Goal: Task Accomplishment & Management: Complete application form

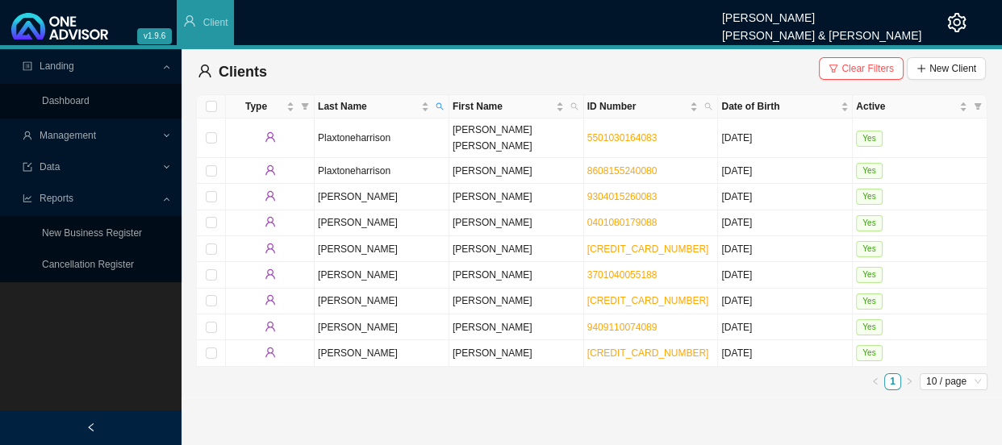
click at [86, 138] on span "Management" at bounding box center [68, 135] width 56 height 11
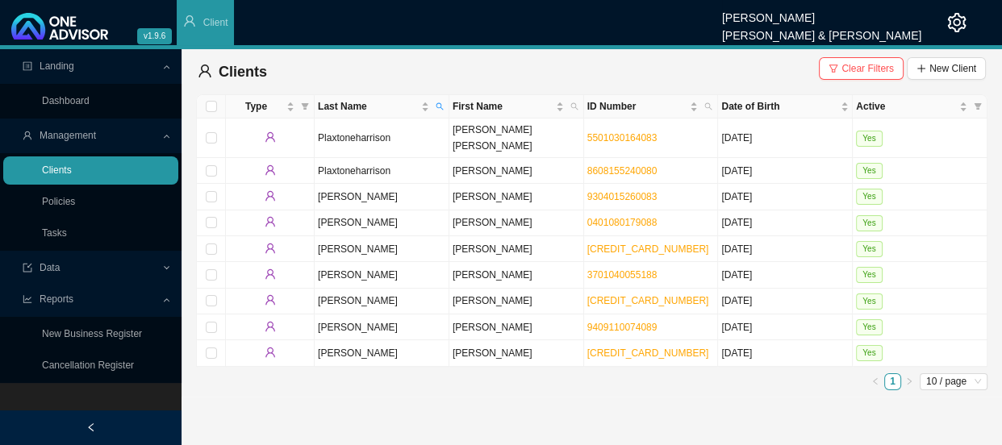
click at [72, 169] on link "Clients" at bounding box center [57, 170] width 30 height 11
click at [441, 99] on span "Last Name" at bounding box center [440, 106] width 15 height 23
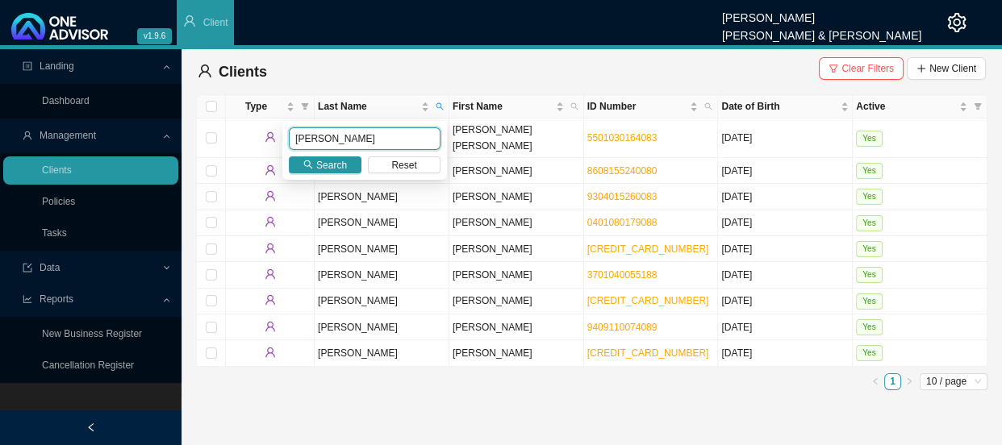
type input "saunders"
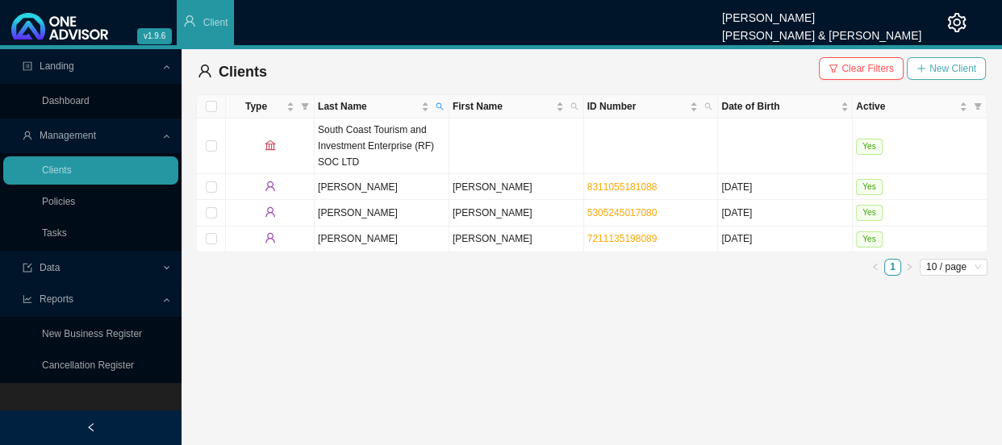
click at [952, 65] on span "New Client" at bounding box center [953, 69] width 47 height 16
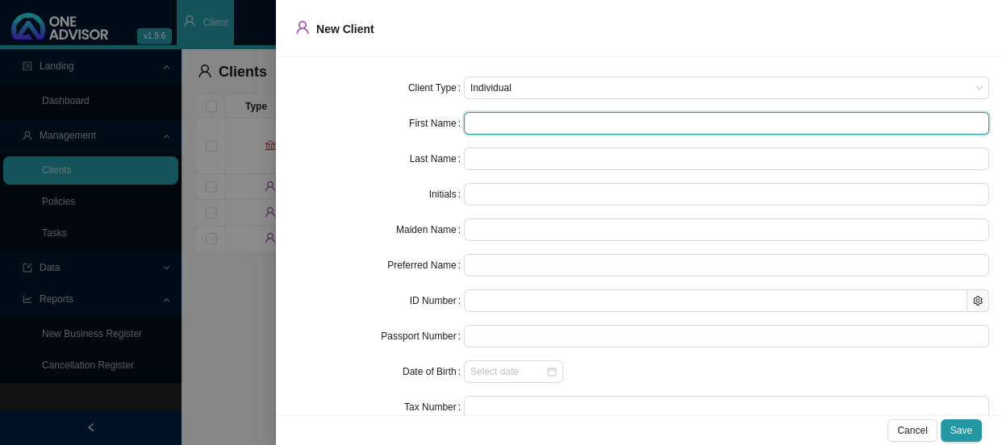
click at [489, 121] on input "text" at bounding box center [726, 123] width 525 height 23
type input "M"
type input "Mo"
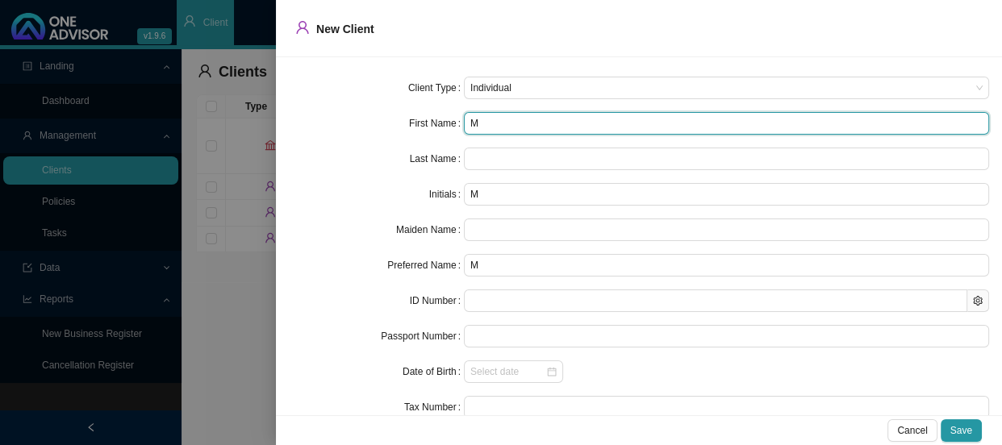
type input "Mo"
type input "Moi"
type input "Moir"
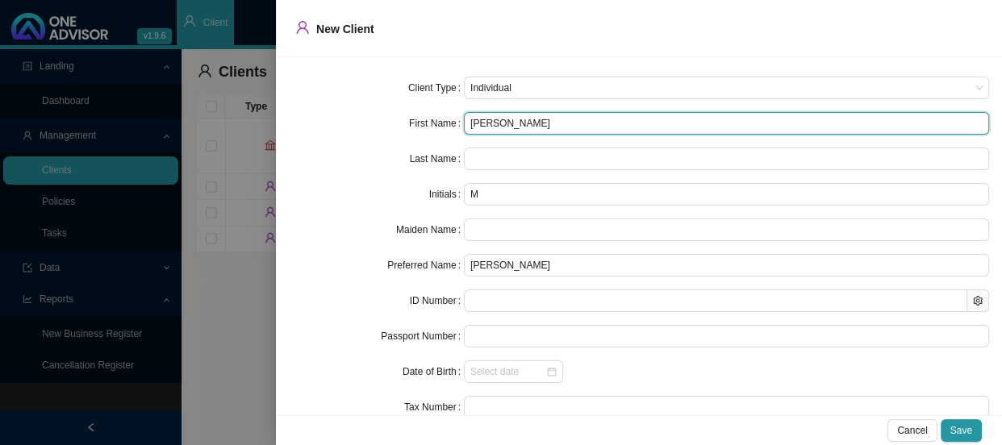
type input "Moira"
type input "Moira C"
type input "MC"
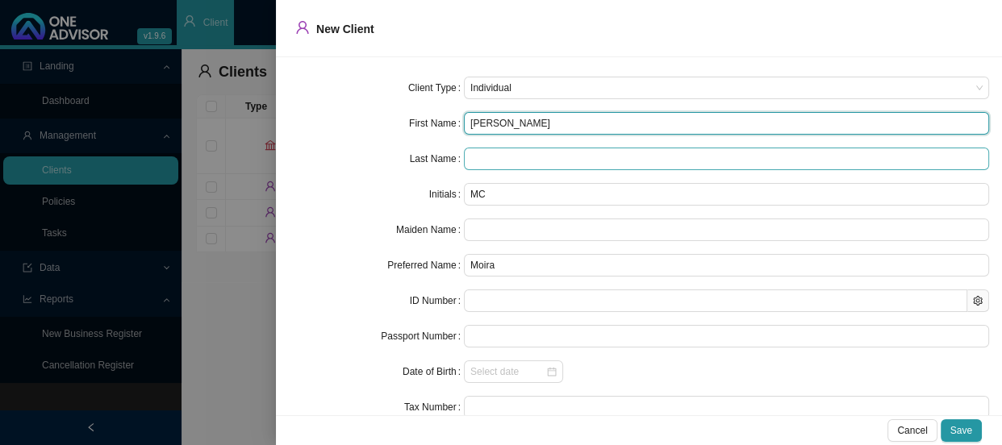
type input "Moira Cornelia"
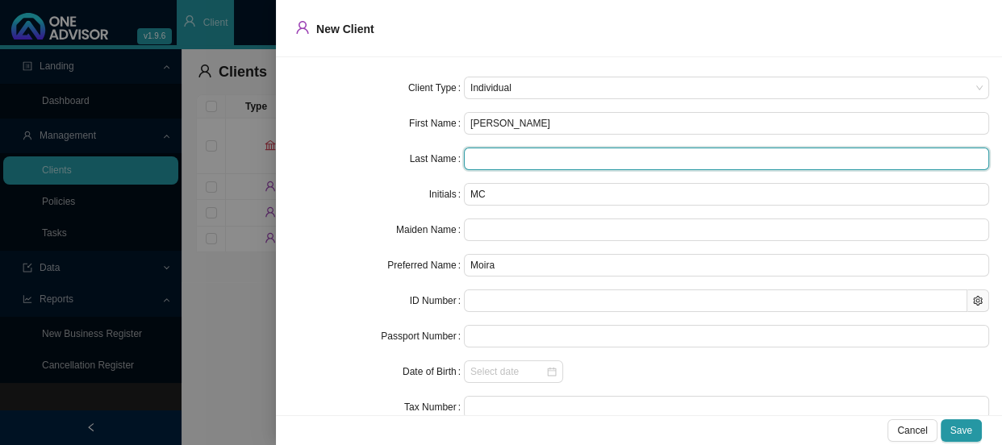
click at [500, 164] on input "text" at bounding box center [726, 159] width 525 height 23
type input "Saunders"
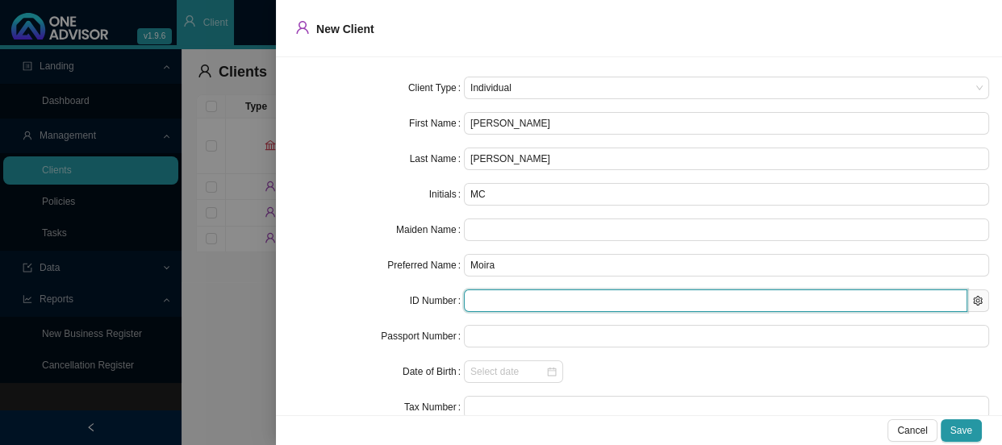
click at [501, 300] on input "text" at bounding box center [716, 301] width 504 height 23
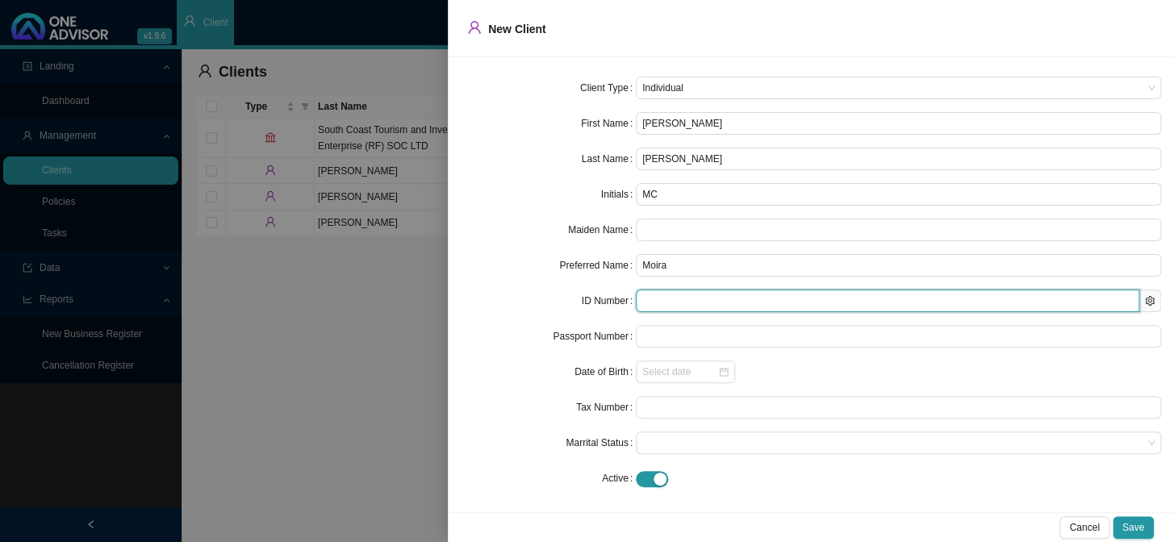
click at [674, 295] on input "text" at bounding box center [888, 301] width 504 height 23
paste input "[CREDIT_CARD_NUMBER]"
type input "[CREDIT_CARD_NUMBER]"
type input "1957-09-05"
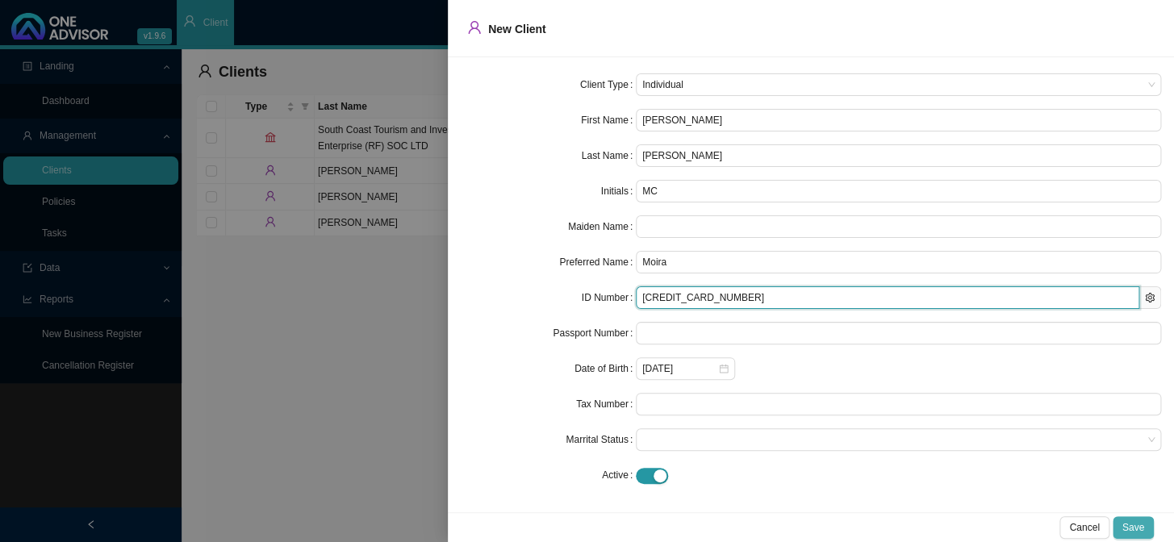
type input "[CREDIT_CARD_NUMBER]"
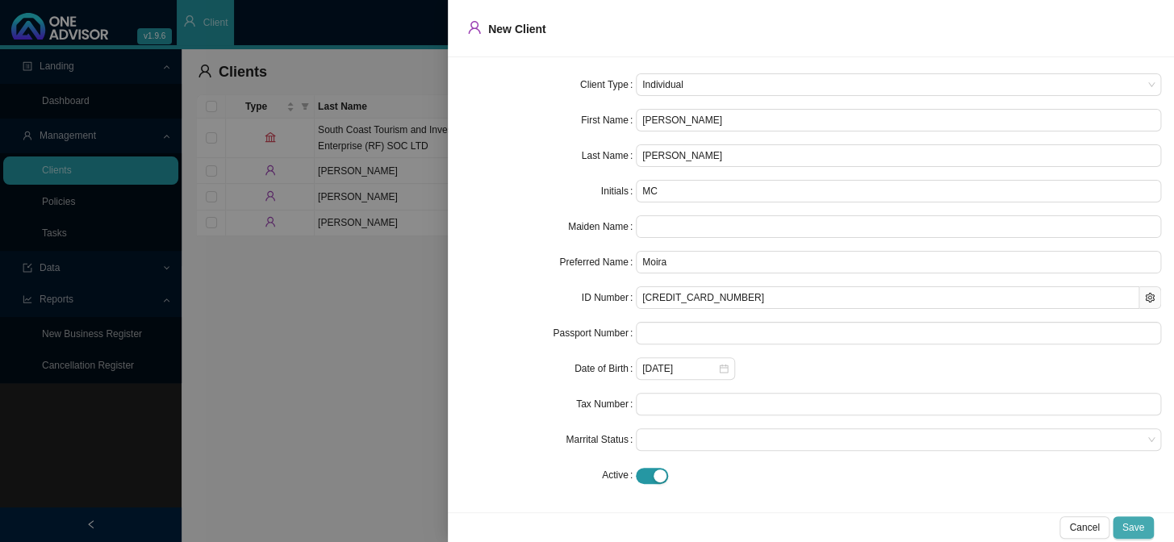
click at [1002, 445] on span "Save" at bounding box center [1134, 528] width 22 height 16
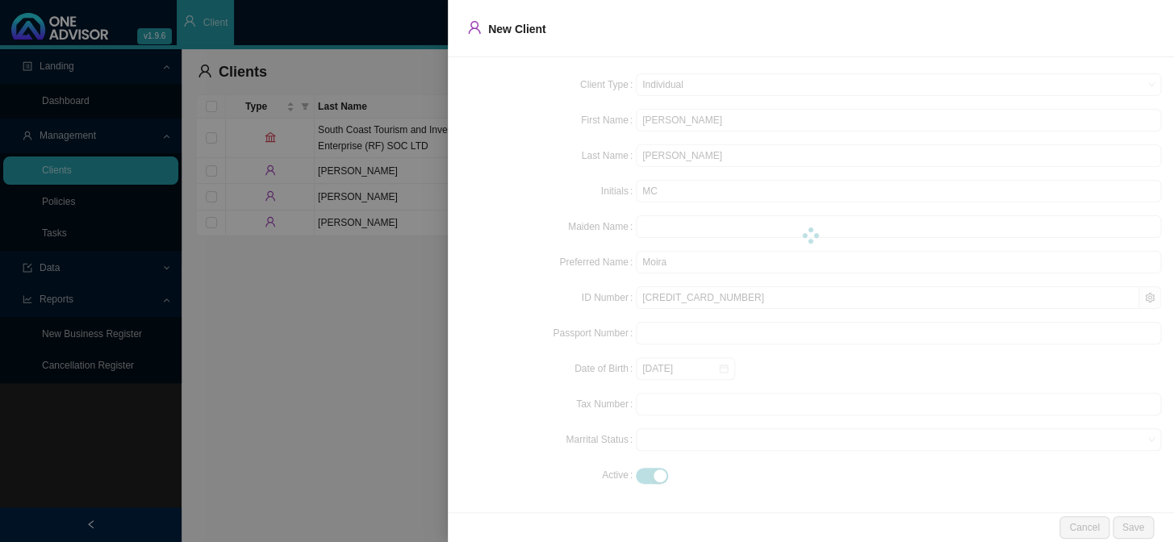
scroll to position [0, 0]
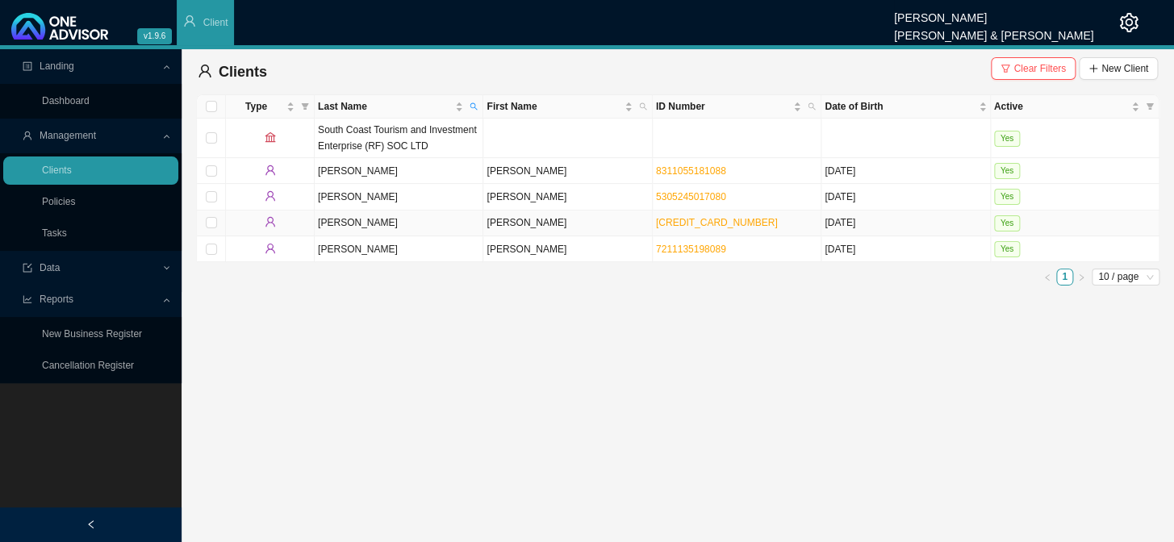
click at [508, 229] on td "Moira Cornelia" at bounding box center [567, 224] width 169 height 26
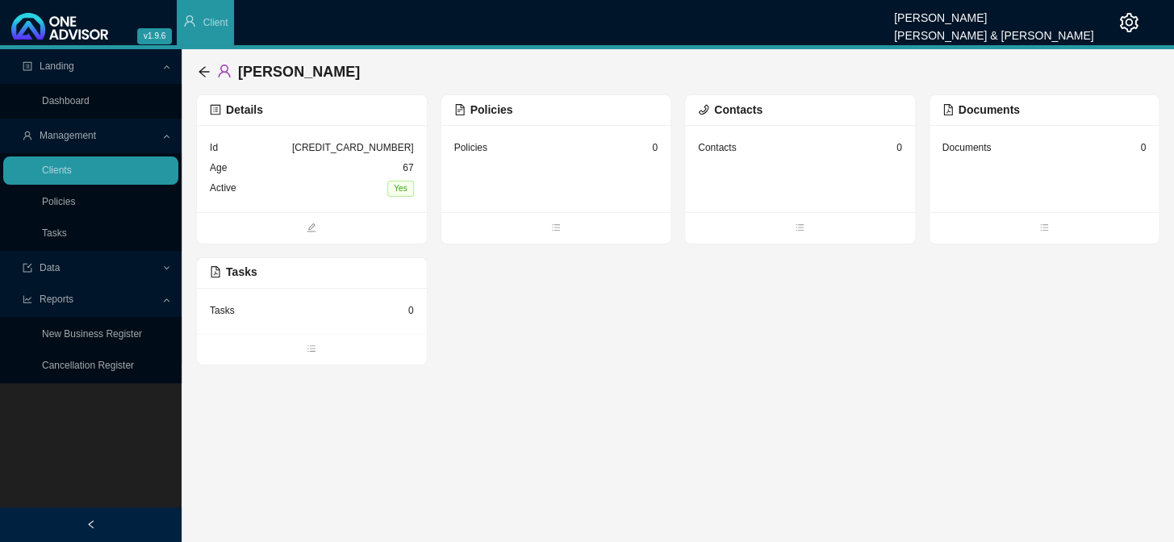
click at [770, 131] on div "Contacts Contacts 0" at bounding box center [800, 169] width 232 height 150
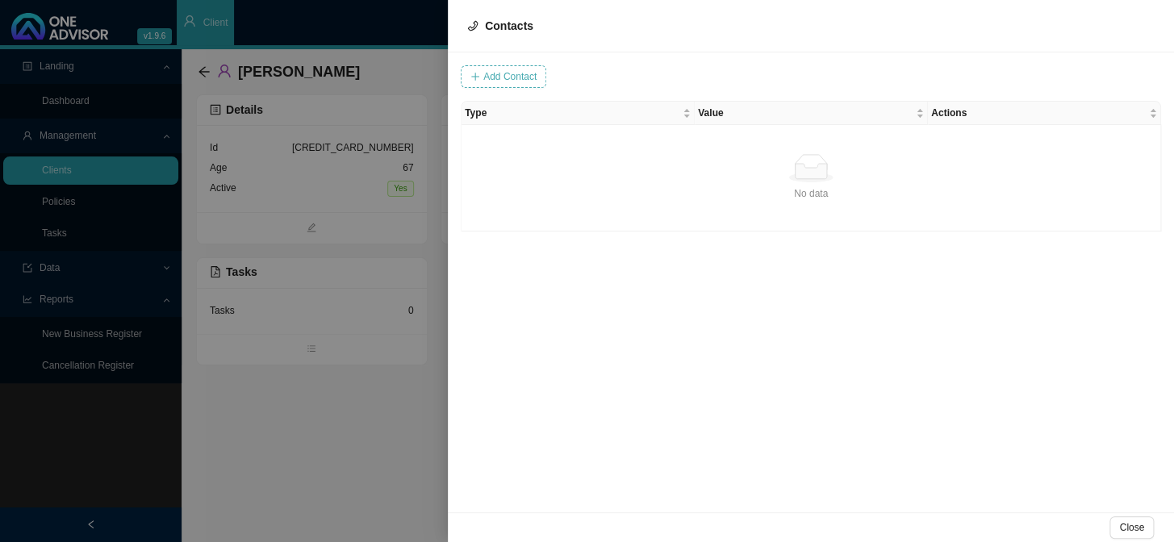
click at [504, 77] on span "Add Contact" at bounding box center [509, 77] width 53 height 16
click at [581, 73] on input "text" at bounding box center [559, 76] width 134 height 23
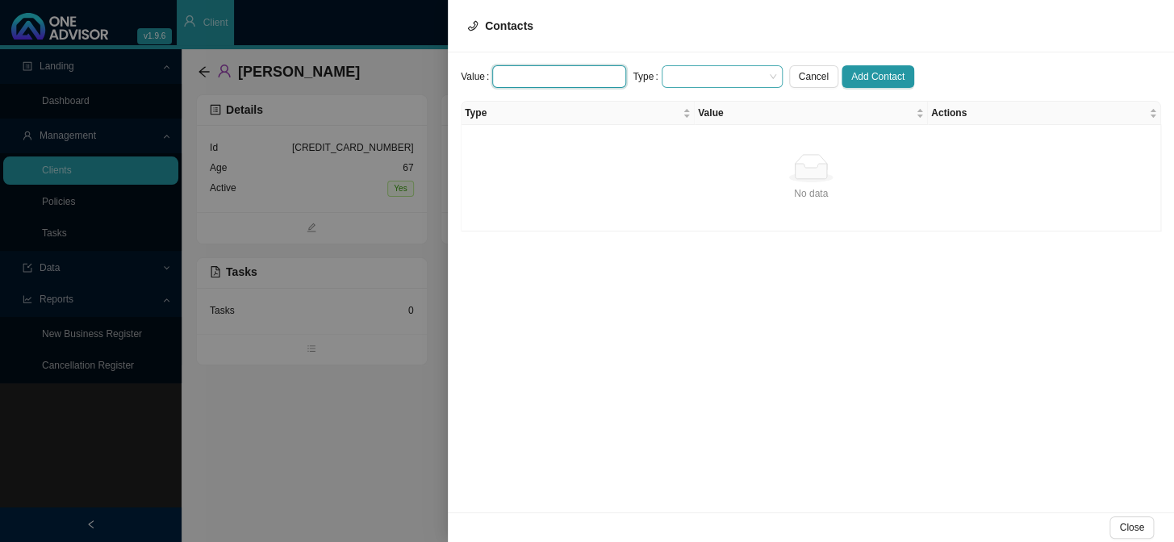
paste input "accounts@lk-engineering.co.za"
click at [692, 73] on span at bounding box center [722, 76] width 108 height 21
type input "accounts@lk-engineering.co.za"
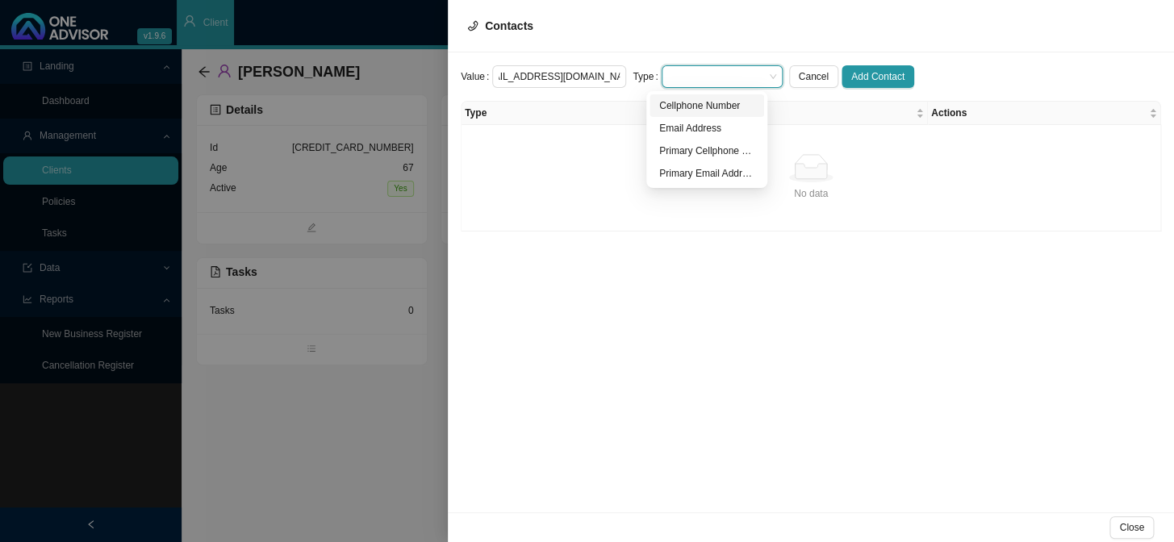
scroll to position [0, 0]
click at [696, 172] on div "Primary Email Address" at bounding box center [706, 173] width 95 height 16
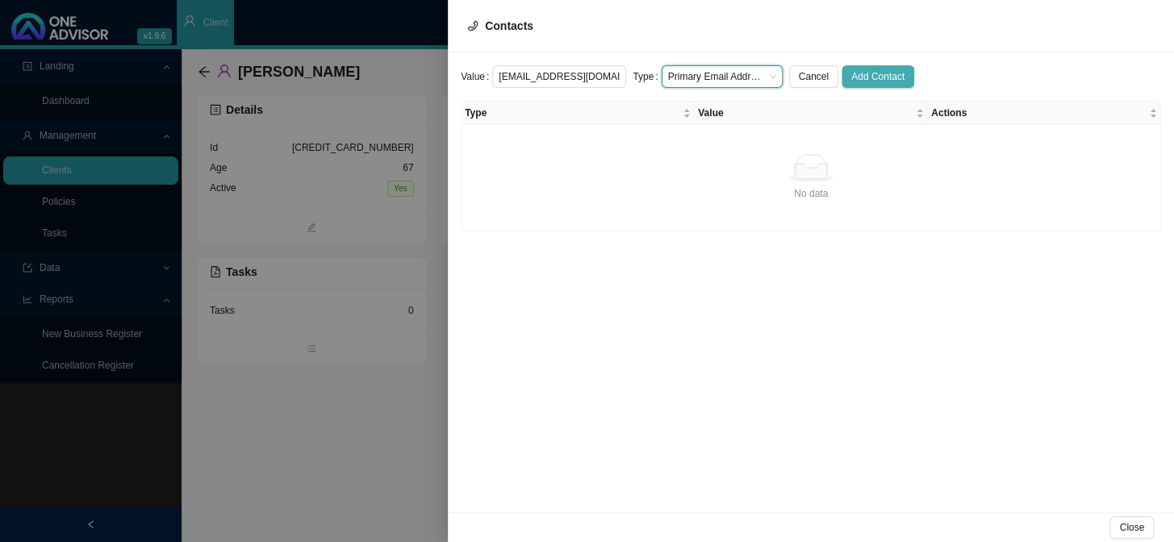
click at [851, 76] on span "Add Contact" at bounding box center [877, 77] width 53 height 16
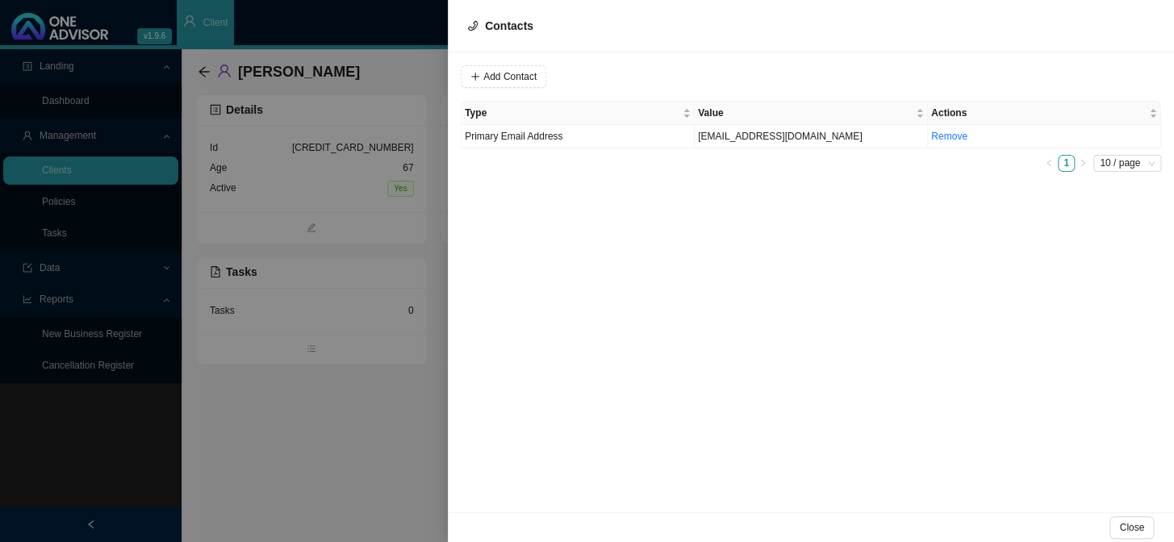
click at [315, 190] on div at bounding box center [587, 271] width 1174 height 542
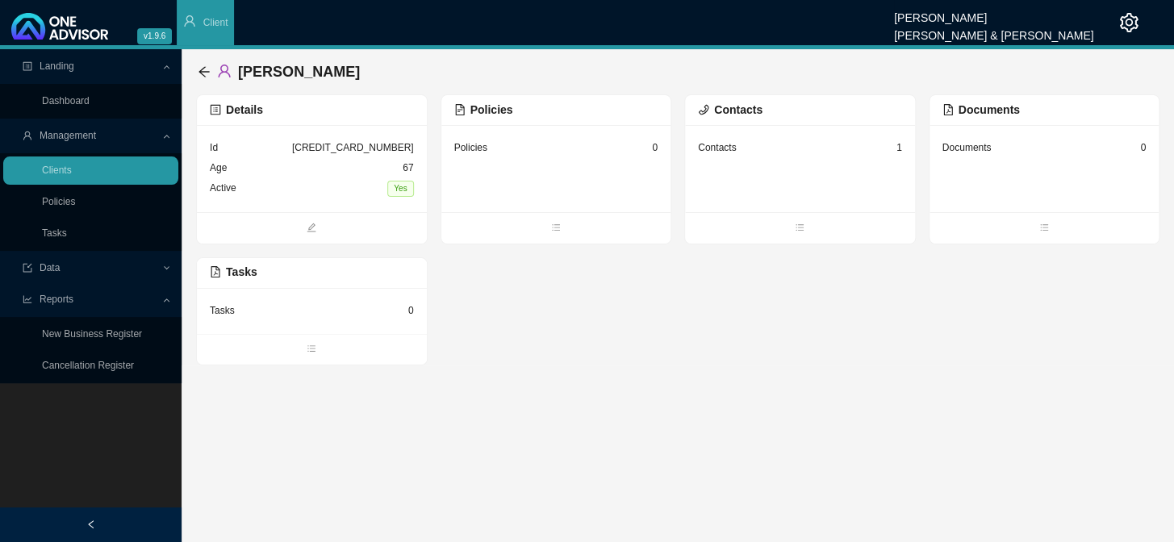
click at [578, 155] on div "Policies 0" at bounding box center [556, 148] width 204 height 20
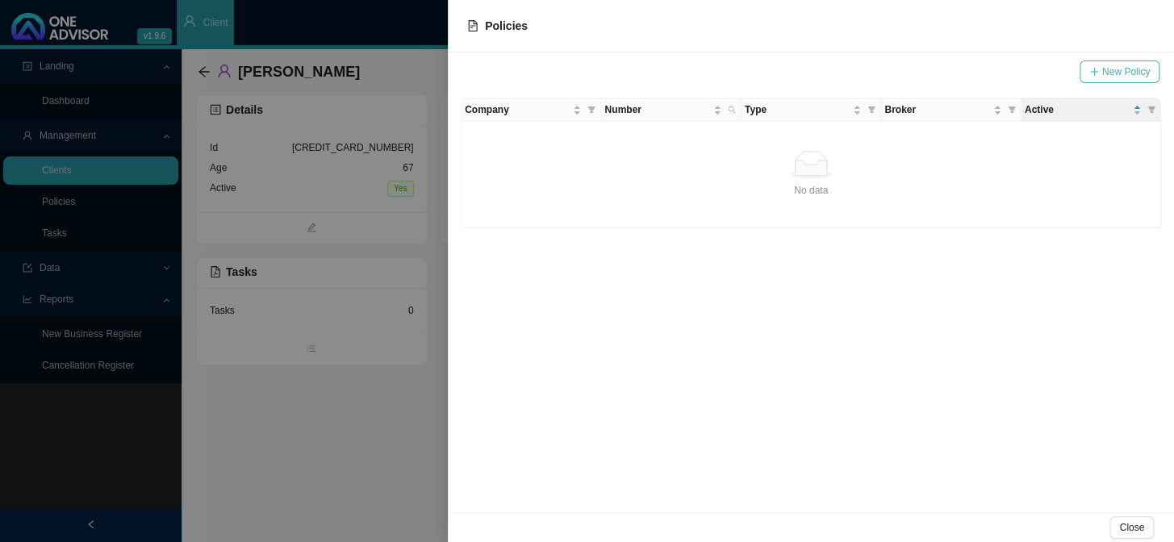
click at [1002, 73] on span "New Policy" at bounding box center [1126, 72] width 48 height 16
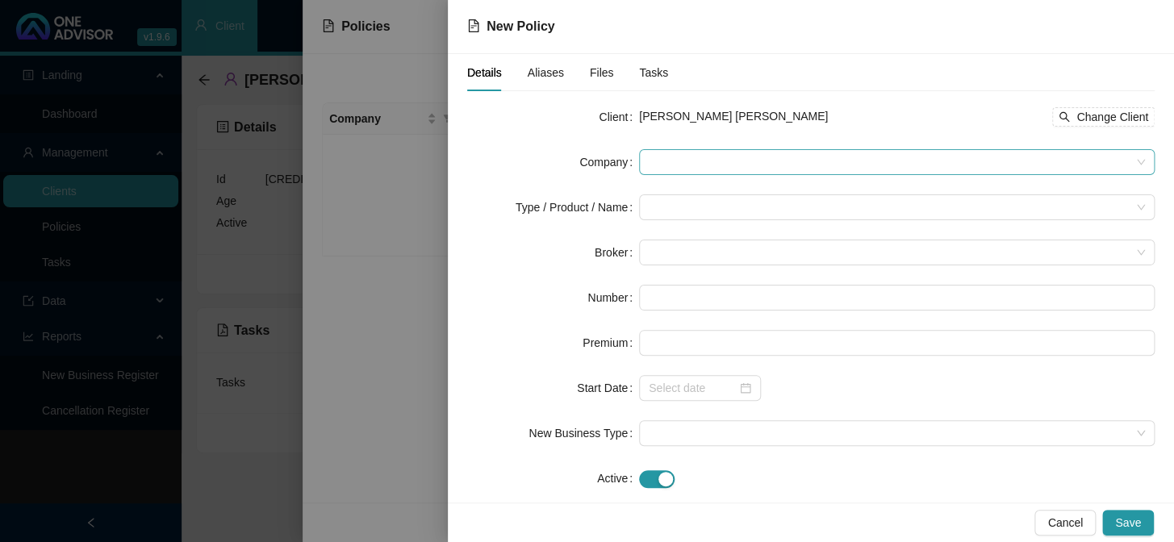
click at [686, 170] on span at bounding box center [897, 162] width 496 height 24
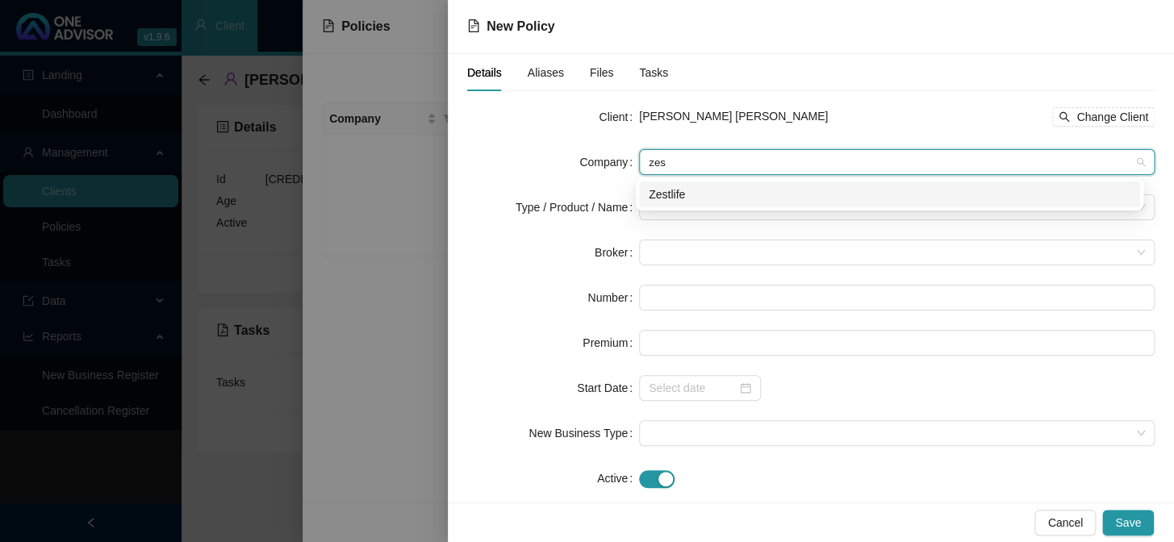
type input "zest"
click at [678, 188] on div "Zestlife" at bounding box center [890, 195] width 482 height 18
click at [676, 201] on input "search" at bounding box center [890, 207] width 482 height 24
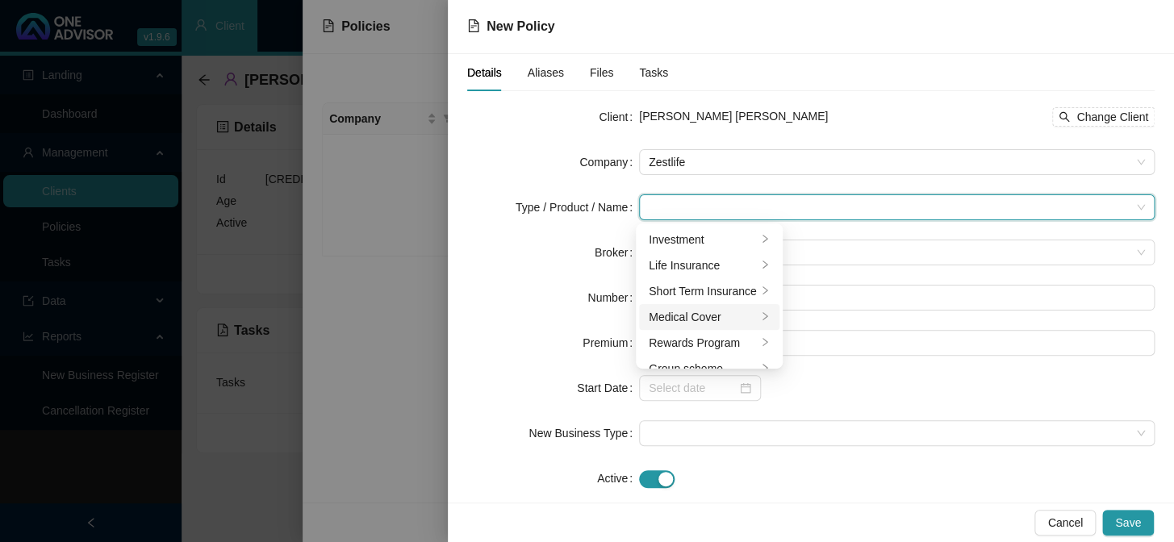
click at [698, 315] on div "Medical Cover" at bounding box center [703, 317] width 108 height 18
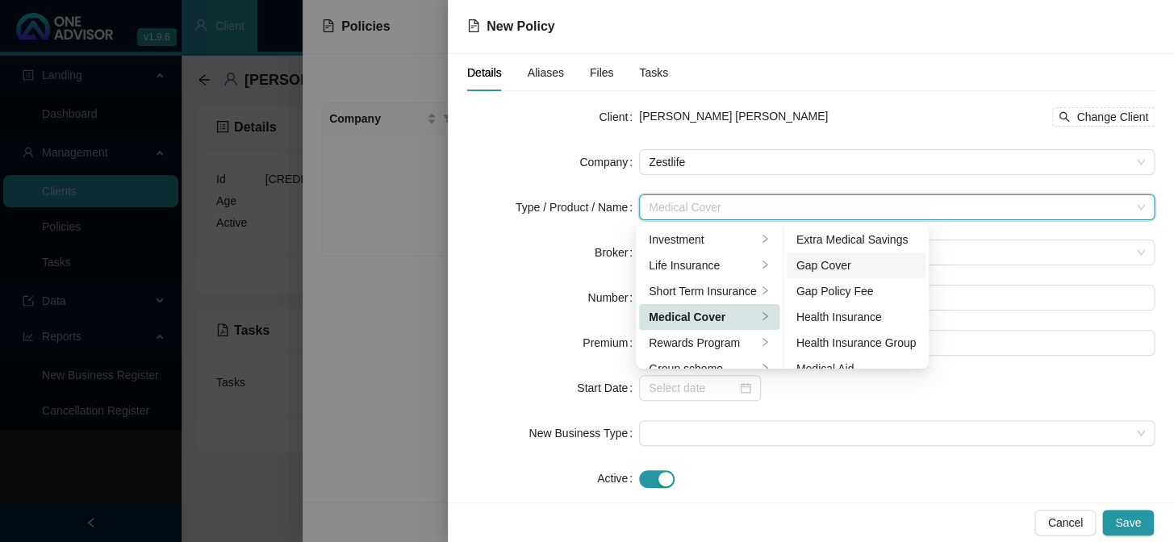
click at [847, 255] on li "Gap Cover" at bounding box center [857, 266] width 140 height 26
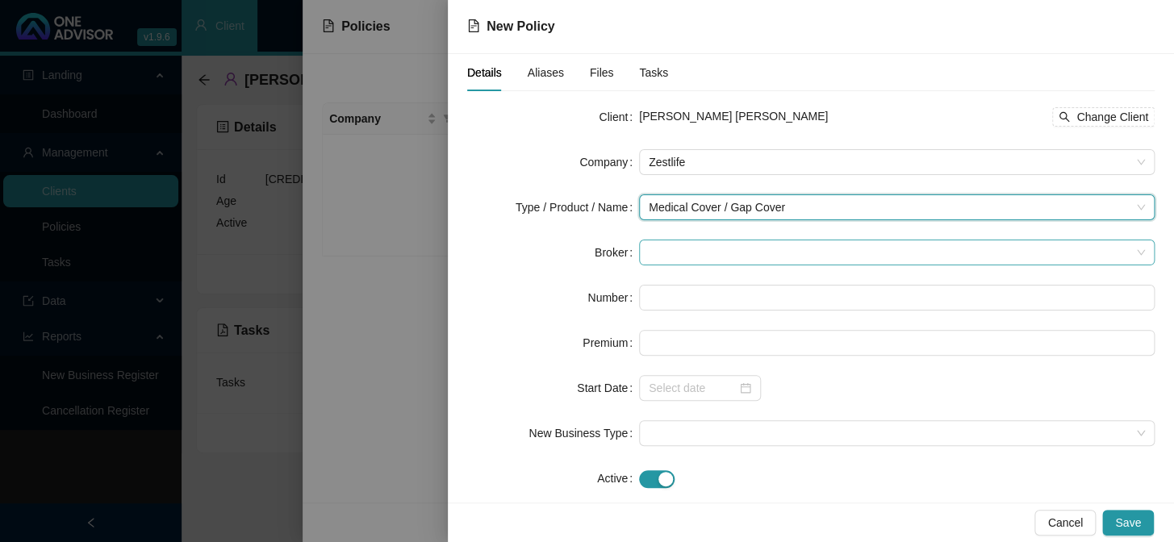
click at [664, 252] on span at bounding box center [897, 253] width 496 height 24
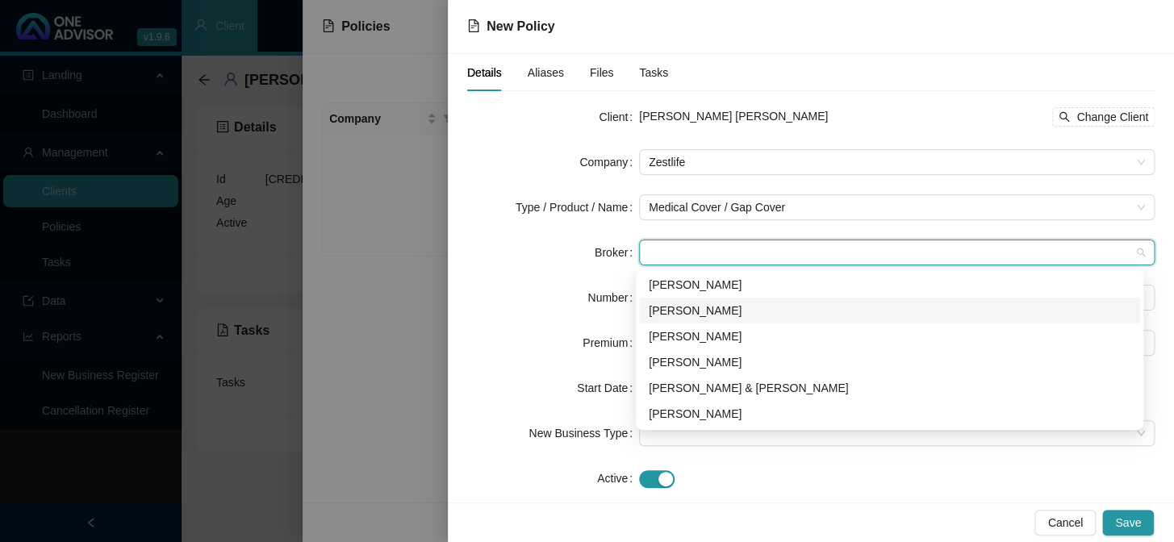
click at [683, 309] on div "[PERSON_NAME]" at bounding box center [890, 311] width 482 height 18
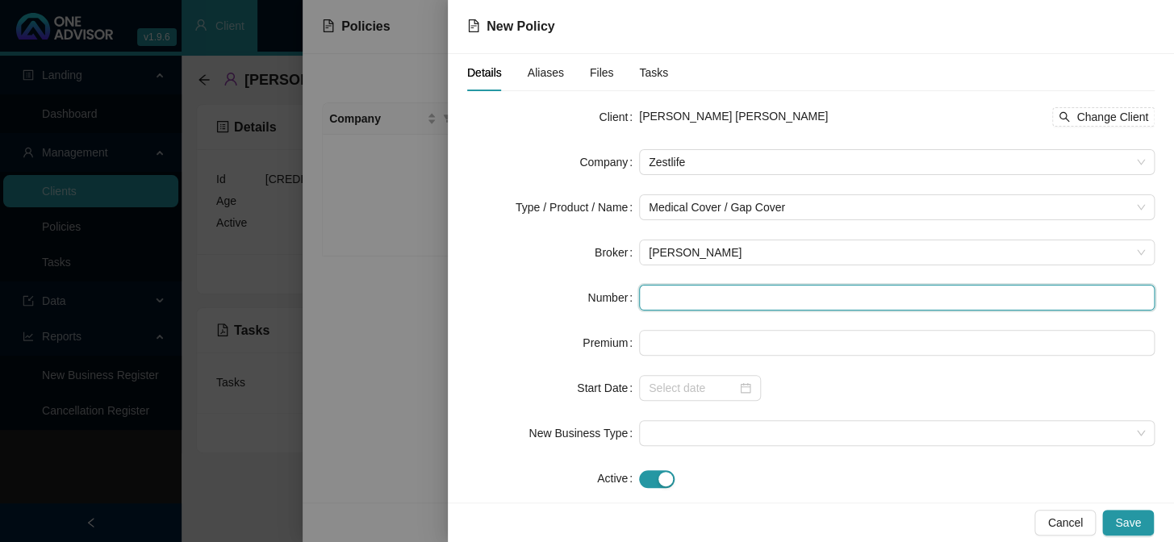
click at [674, 303] on input "text" at bounding box center [897, 298] width 516 height 26
paste input "GAP1268599"
type input "GAP1268599"
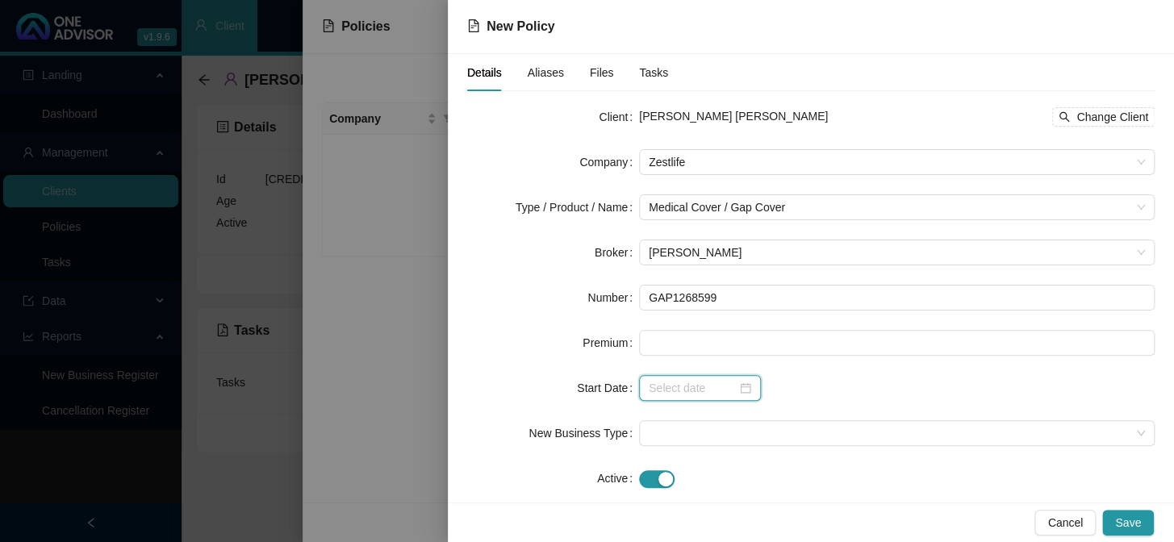
click at [696, 388] on input at bounding box center [693, 388] width 88 height 18
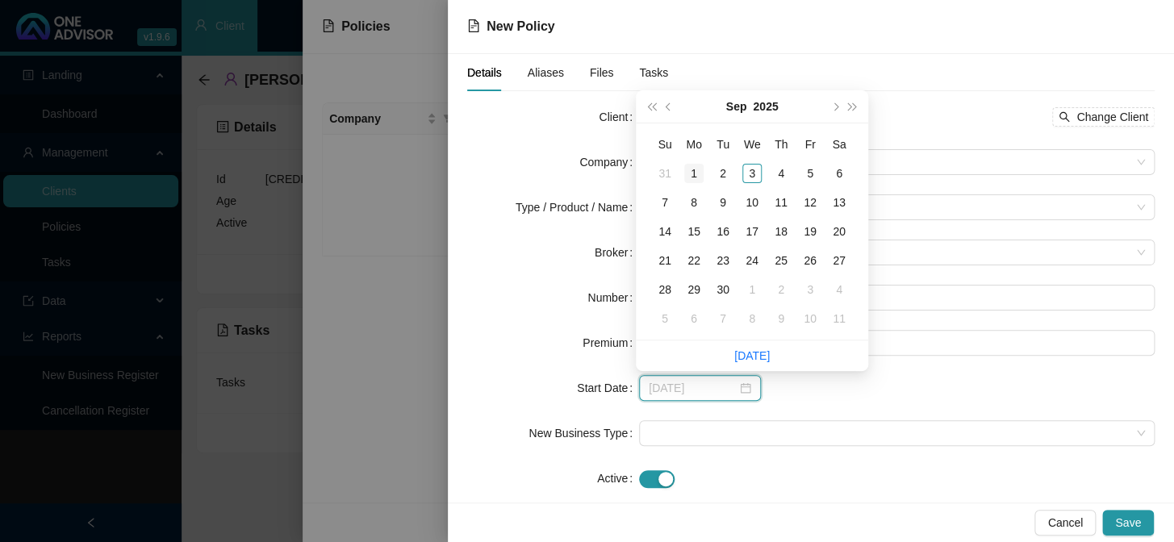
type input "2025-09-01"
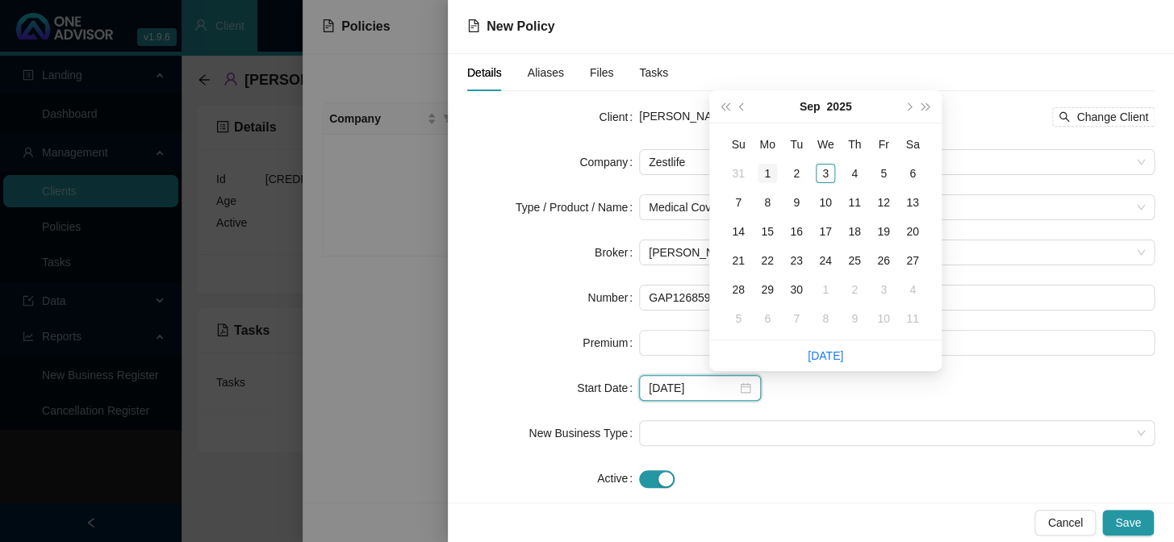
type input "2025-09-01"
click at [766, 169] on div "1" at bounding box center [767, 173] width 19 height 19
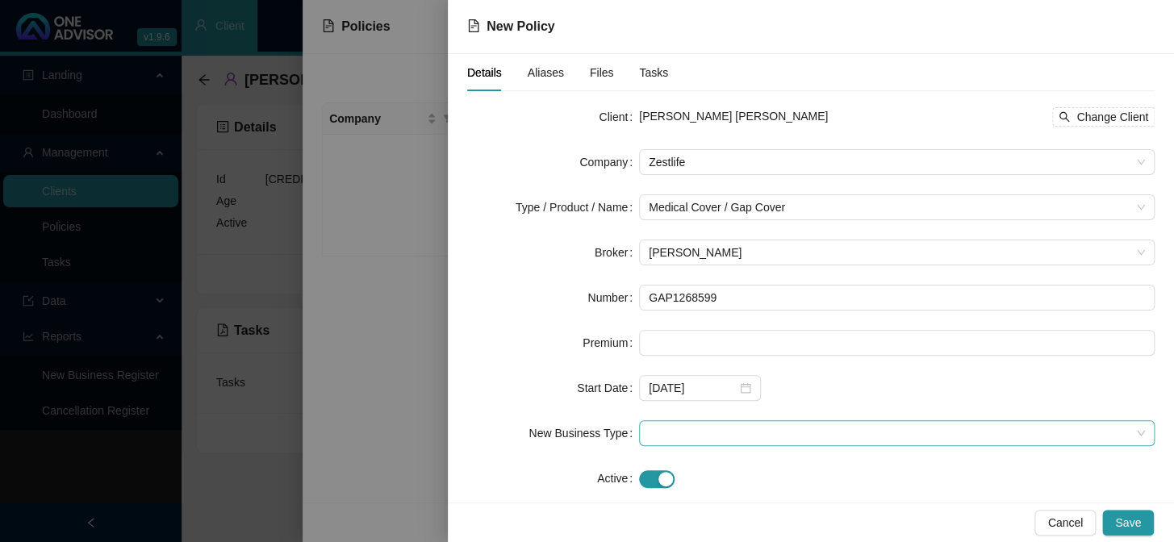
click at [691, 429] on span at bounding box center [897, 433] width 496 height 24
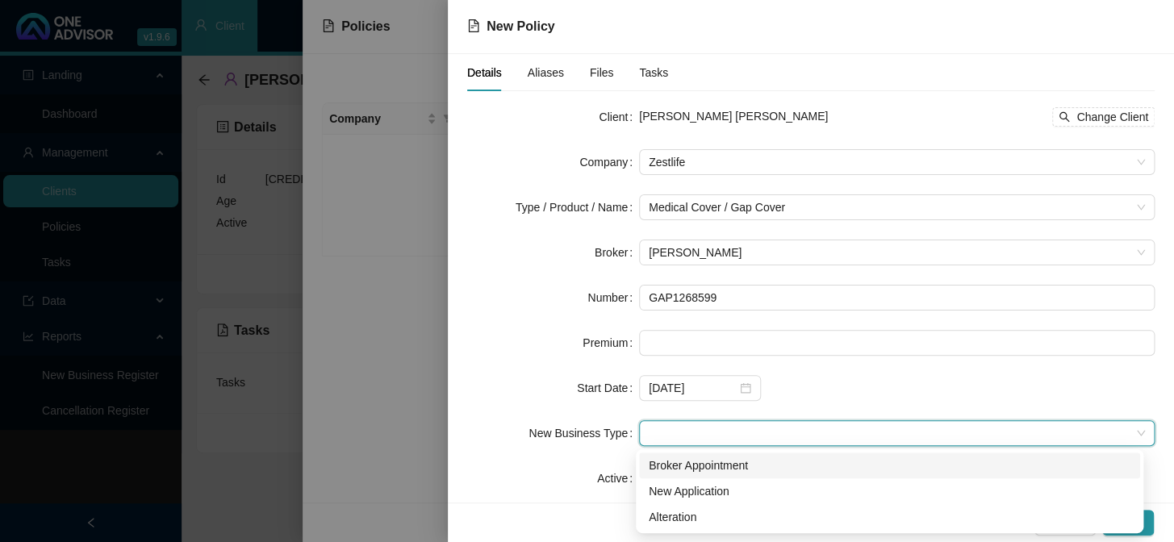
click at [700, 445] on div "Broker Appointment" at bounding box center [890, 466] width 482 height 18
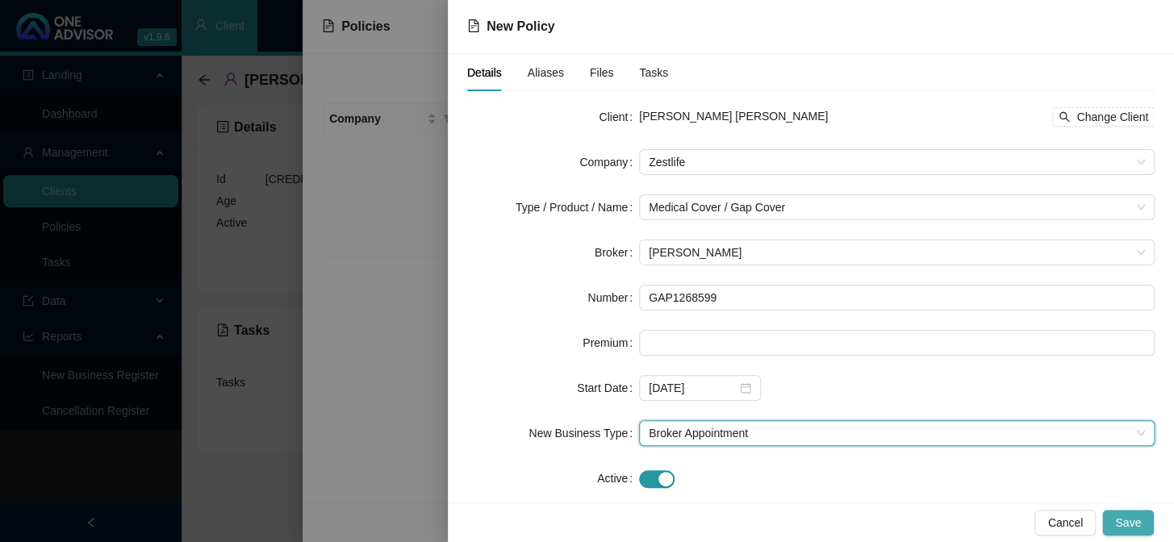
click at [1002, 445] on span "Save" at bounding box center [1128, 523] width 26 height 18
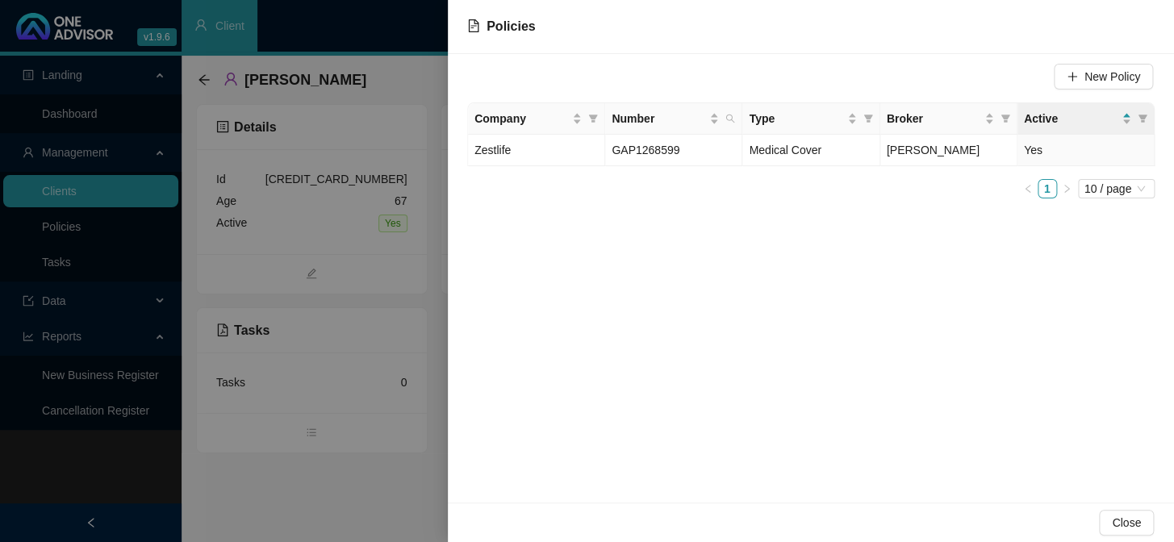
click at [414, 154] on div at bounding box center [587, 271] width 1174 height 542
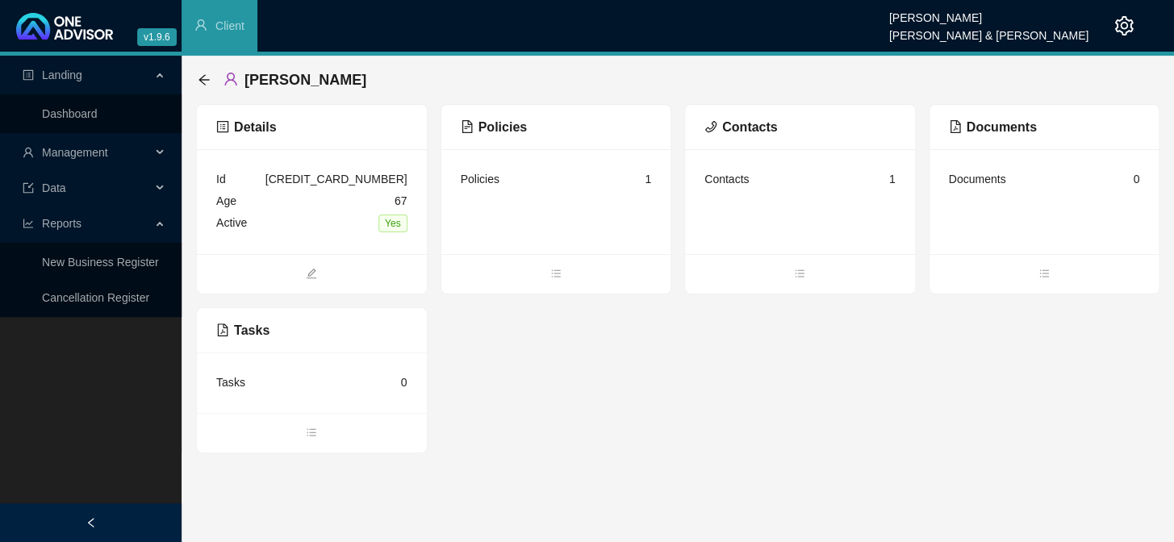
click at [159, 161] on div "Management" at bounding box center [90, 152] width 175 height 32
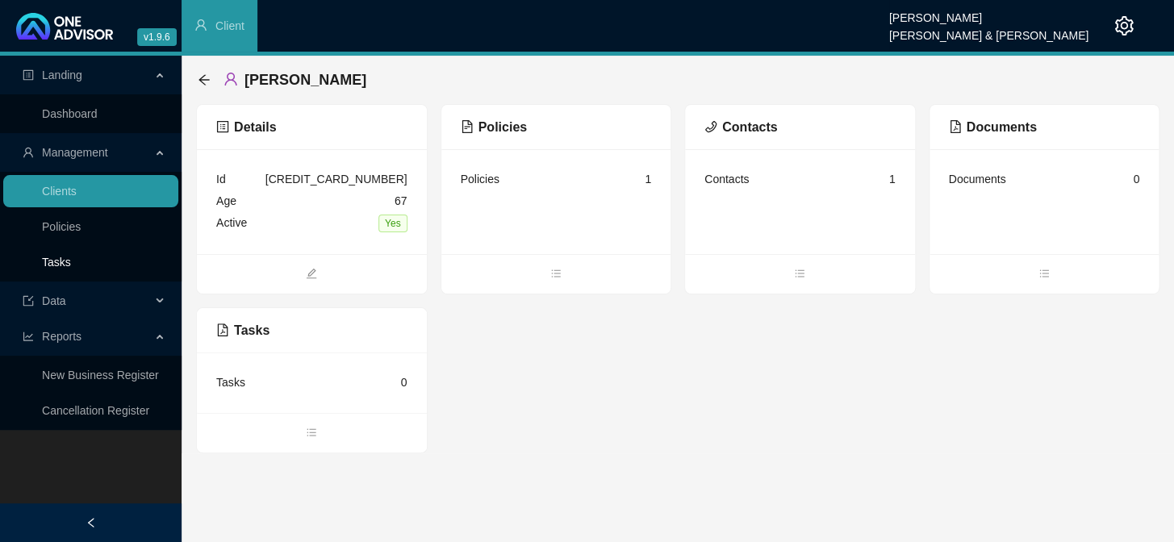
click at [71, 259] on link "Tasks" at bounding box center [56, 262] width 29 height 13
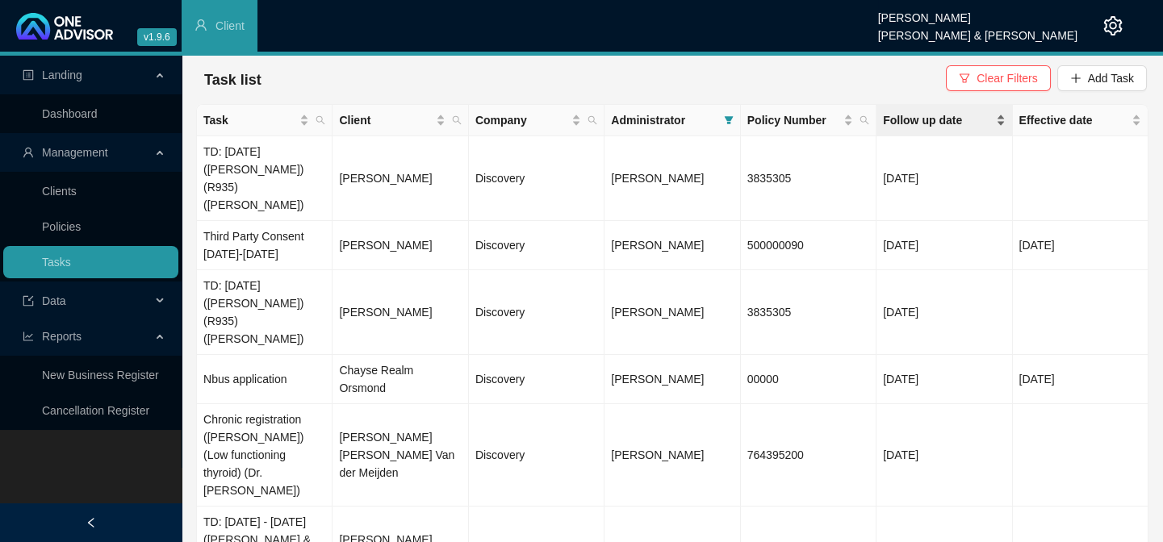
click at [947, 119] on span "Follow up date" at bounding box center [937, 120] width 109 height 18
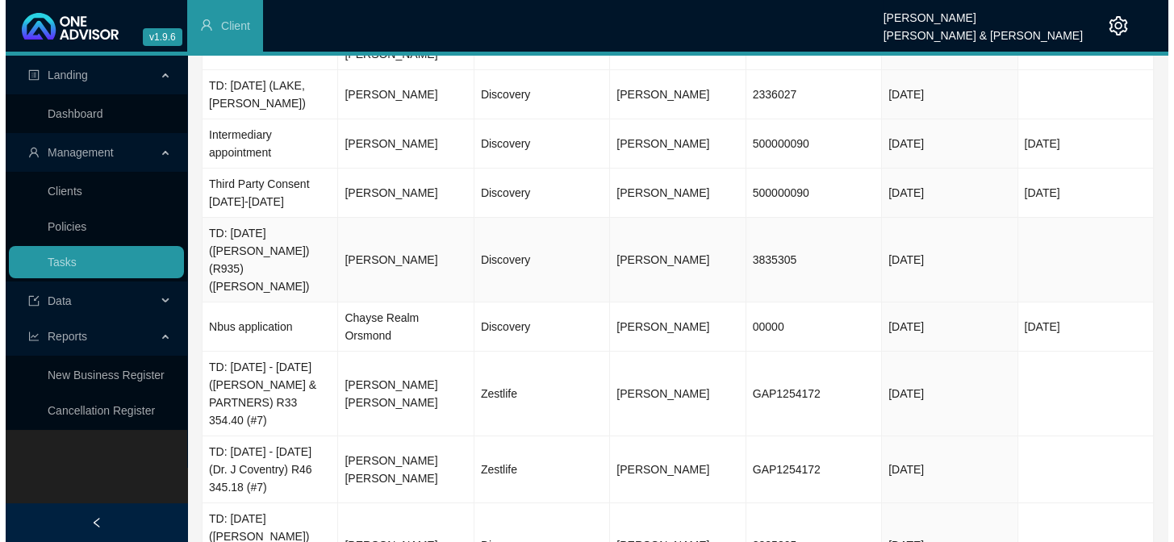
scroll to position [166, 0]
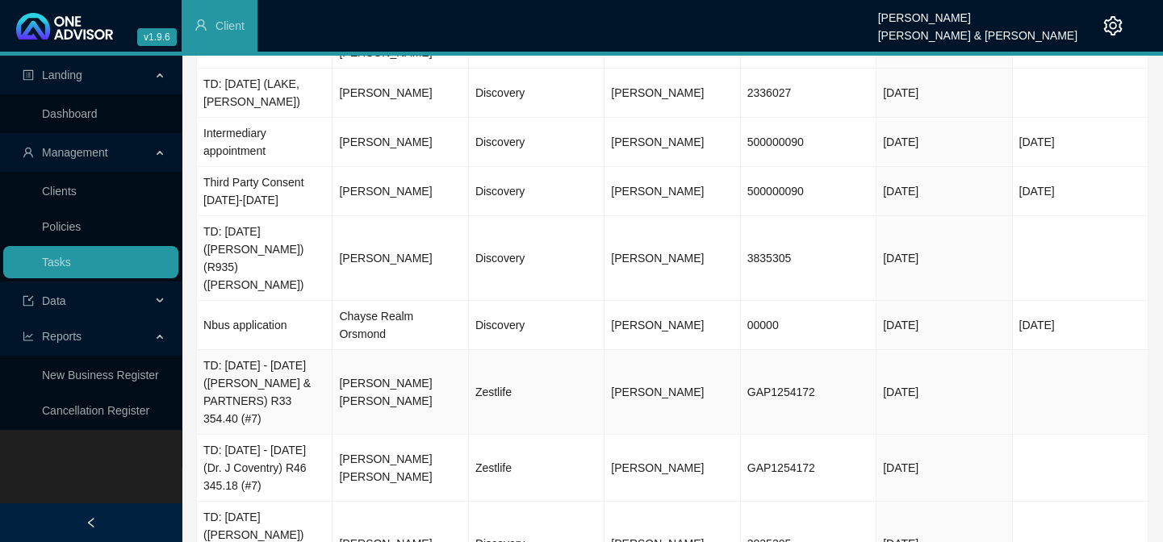
click at [281, 350] on td "TD: [DATE] - [DATE] ([PERSON_NAME] & PARTNERS) R33 354.40 (#7)" at bounding box center [265, 392] width 136 height 85
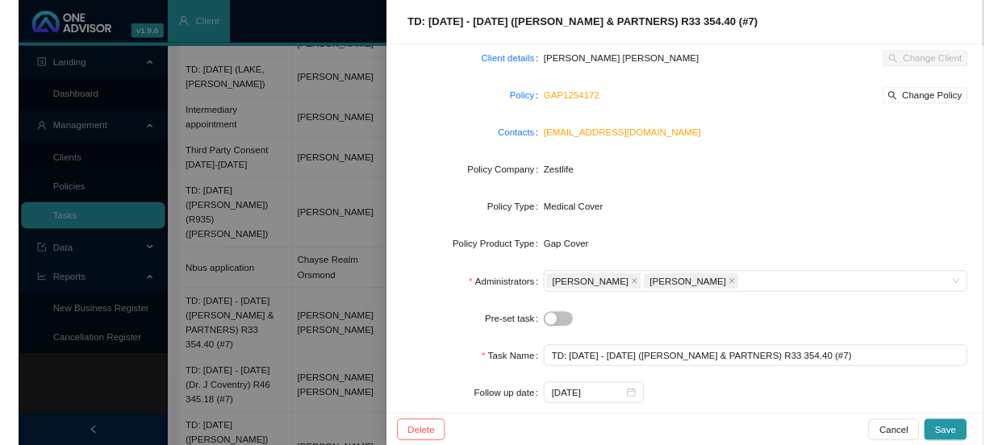
scroll to position [0, 0]
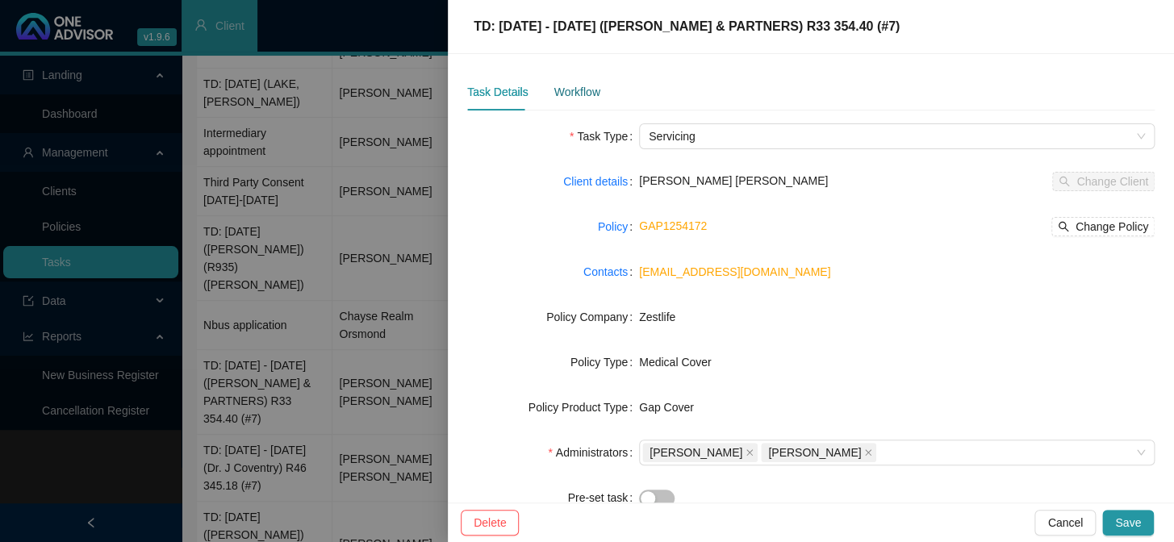
click at [597, 94] on div "Workflow" at bounding box center [577, 92] width 46 height 18
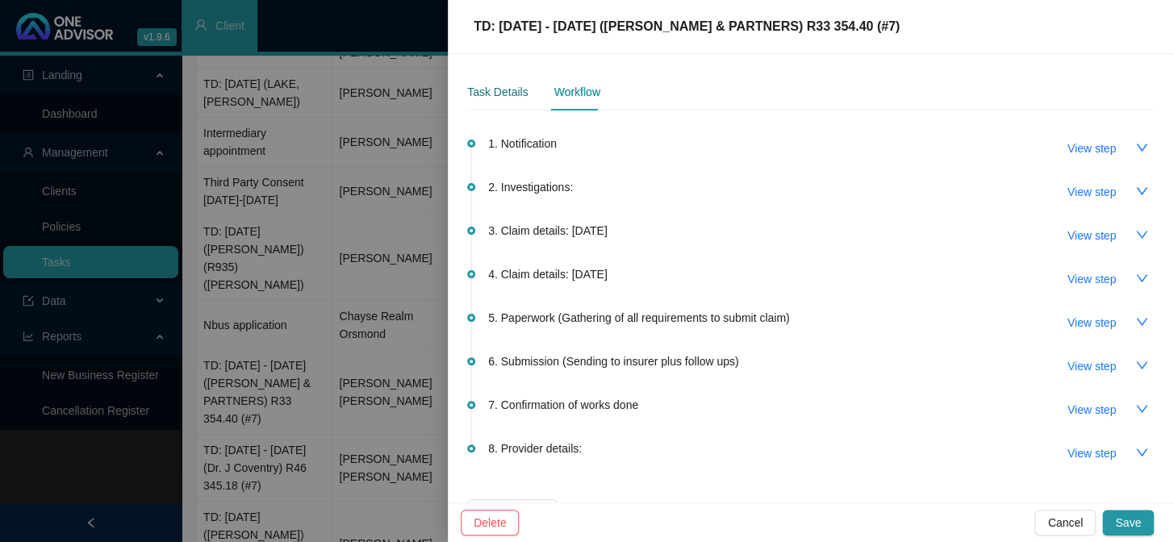
click at [500, 92] on div "Task Details" at bounding box center [497, 92] width 61 height 18
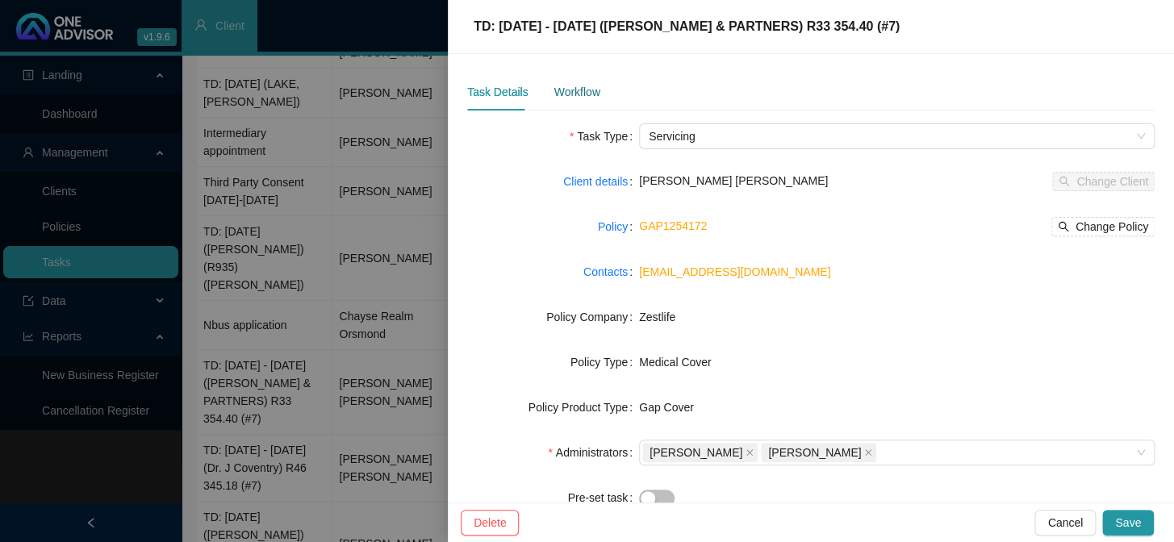
click at [573, 97] on div "Workflow" at bounding box center [577, 92] width 46 height 18
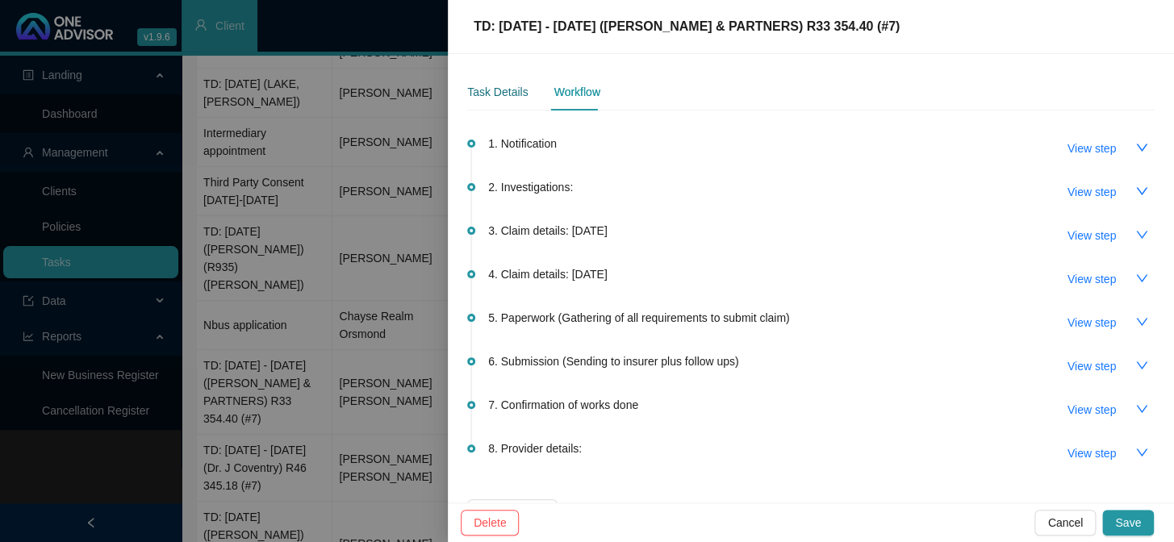
click at [483, 88] on div "Task Details" at bounding box center [497, 92] width 61 height 18
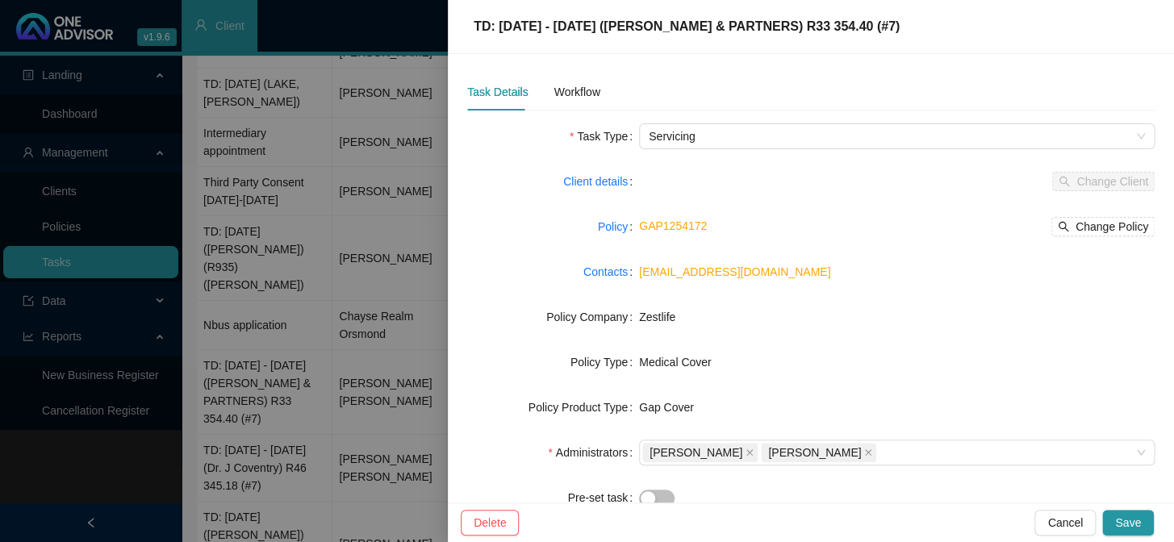
click at [797, 224] on div "GAP1254172 Change Policy" at bounding box center [897, 226] width 516 height 19
click at [577, 94] on div "Workflow" at bounding box center [577, 92] width 46 height 18
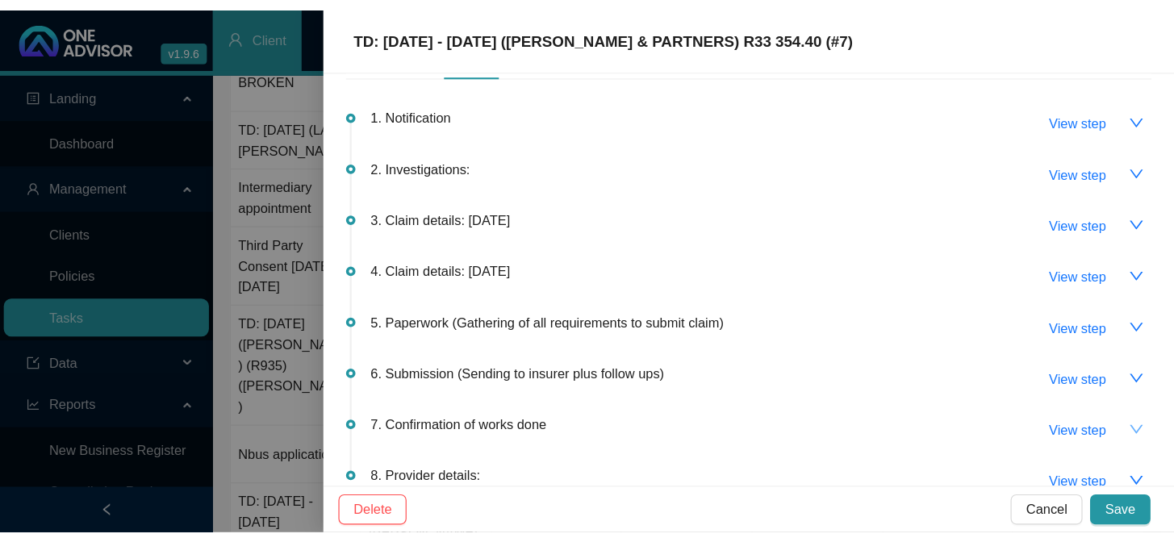
scroll to position [136, 0]
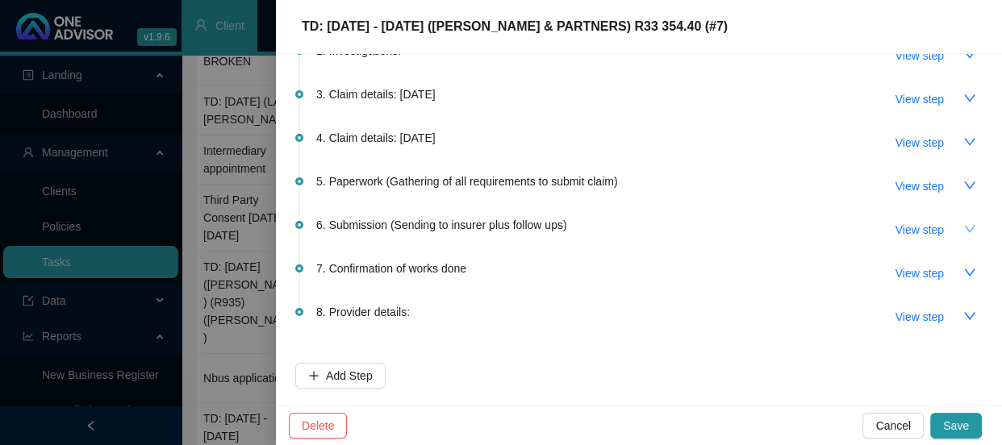
click at [964, 224] on icon "down" at bounding box center [970, 229] width 13 height 13
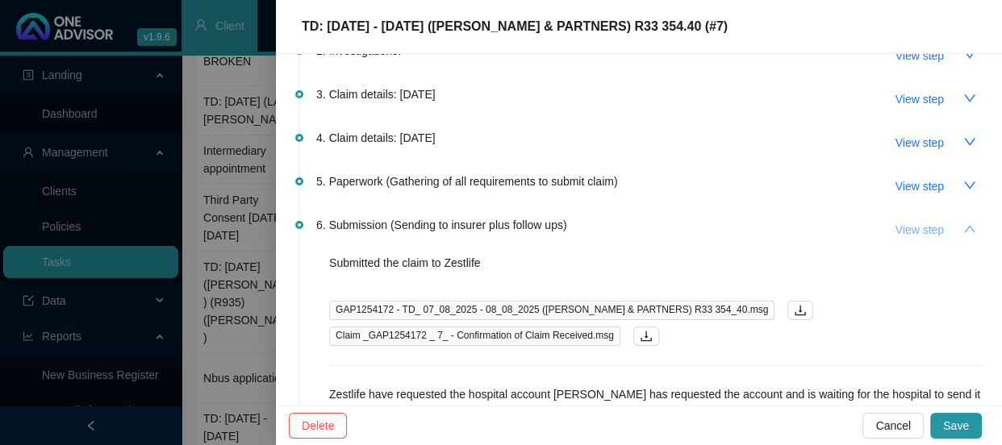
click at [896, 226] on span "View step" at bounding box center [920, 230] width 48 height 18
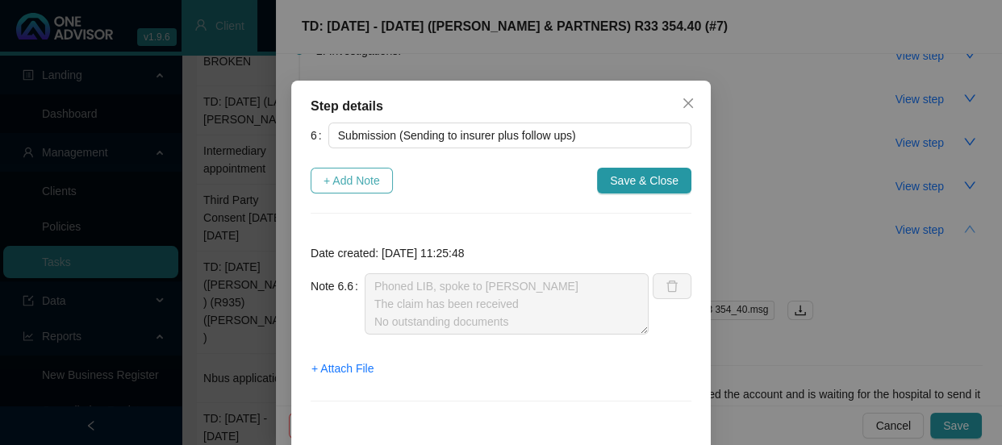
click at [345, 185] on span "+ Add Note" at bounding box center [352, 181] width 56 height 18
type textarea "Phoned LIB, spoke to [PERSON_NAME] The claim has been received No outstanding d…"
type textarea "Emailed [PERSON_NAME] and let him know the hospital account has been submitted"
type textarea "Submitted hospital account to Zestlife"
type textarea "Received the hospital account"
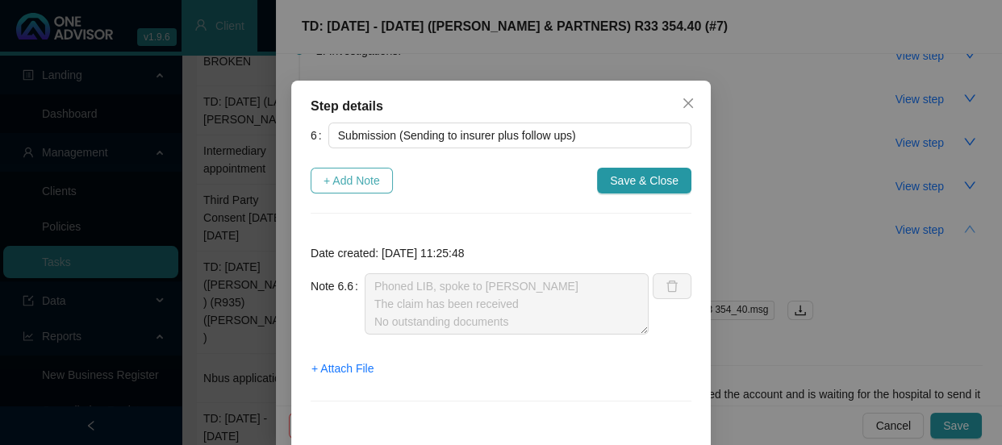
type textarea "Zestlife have requested the hospital account [PERSON_NAME] has requested the ac…"
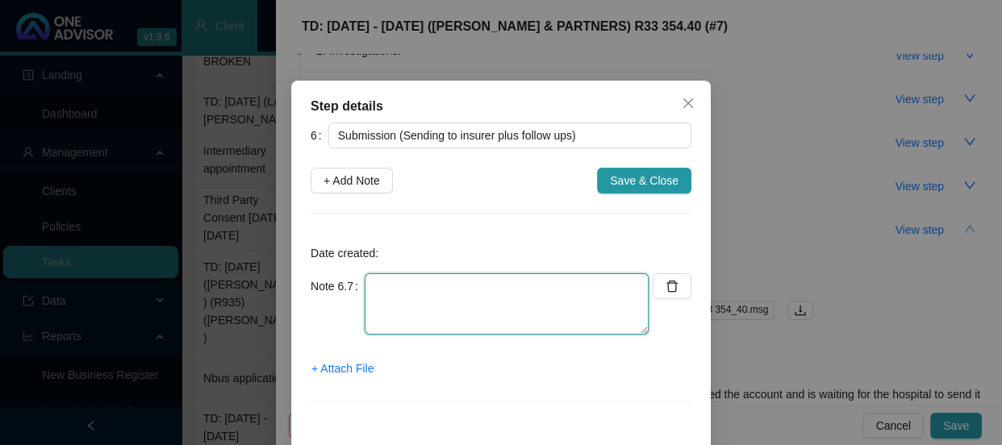
click at [383, 288] on textarea at bounding box center [507, 304] width 284 height 61
paste textarea "YUSRAH"
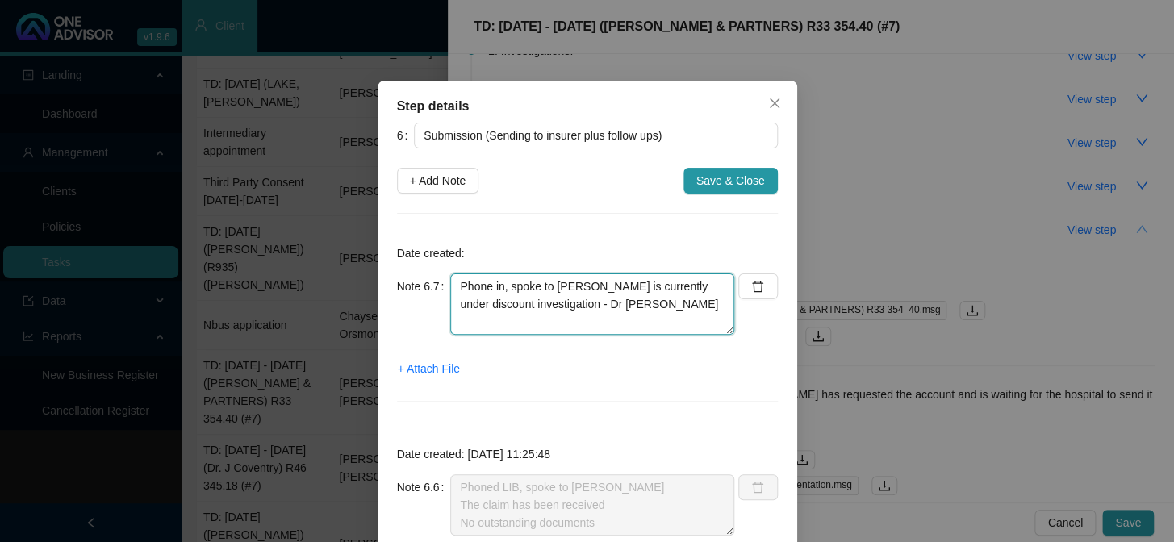
drag, startPoint x: 521, startPoint y: 321, endPoint x: 696, endPoint y: 306, distance: 175.8
click at [696, 306] on textarea "Phone in, spoke to [PERSON_NAME] is currently under discount investigation - Dr…" at bounding box center [592, 304] width 284 height 61
click at [466, 319] on textarea "Phone in, spoke to [PERSON_NAME] is currently under discount investigation - Dr…" at bounding box center [592, 304] width 284 height 61
click at [550, 324] on textarea "Phone in, spoke to [PERSON_NAME] is currently under discount investigation - [P…" at bounding box center [592, 304] width 284 height 61
click at [499, 320] on textarea "Phone in, spoke to [PERSON_NAME] is currently under discount investigation - Dr…" at bounding box center [592, 304] width 284 height 61
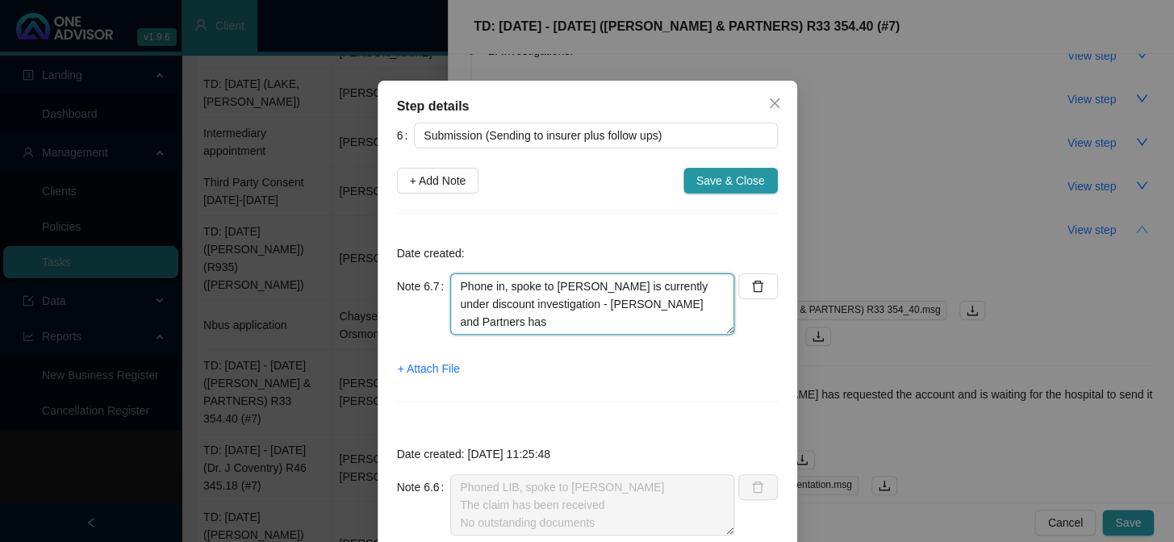
drag, startPoint x: 588, startPoint y: 320, endPoint x: 609, endPoint y: 322, distance: 21.0
click at [589, 320] on textarea "Phone in, spoke to [PERSON_NAME] is currently under discount investigation - [P…" at bounding box center [592, 304] width 284 height 61
drag, startPoint x: 711, startPoint y: 301, endPoint x: 442, endPoint y: 285, distance: 269.2
click at [442, 285] on div "Note 6.7 Phone in, spoke to [PERSON_NAME] is currently under discount investiga…" at bounding box center [566, 304] width 338 height 61
type textarea "Phone in, spoke to [PERSON_NAME] is currently under discount investigation - [P…"
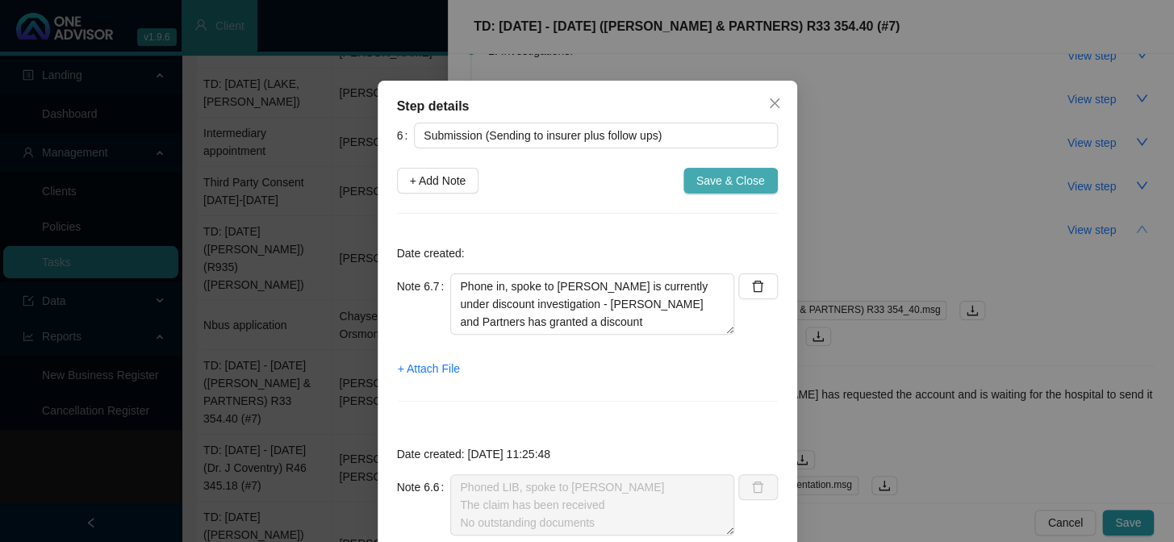
click at [726, 173] on span "Save & Close" at bounding box center [730, 181] width 69 height 18
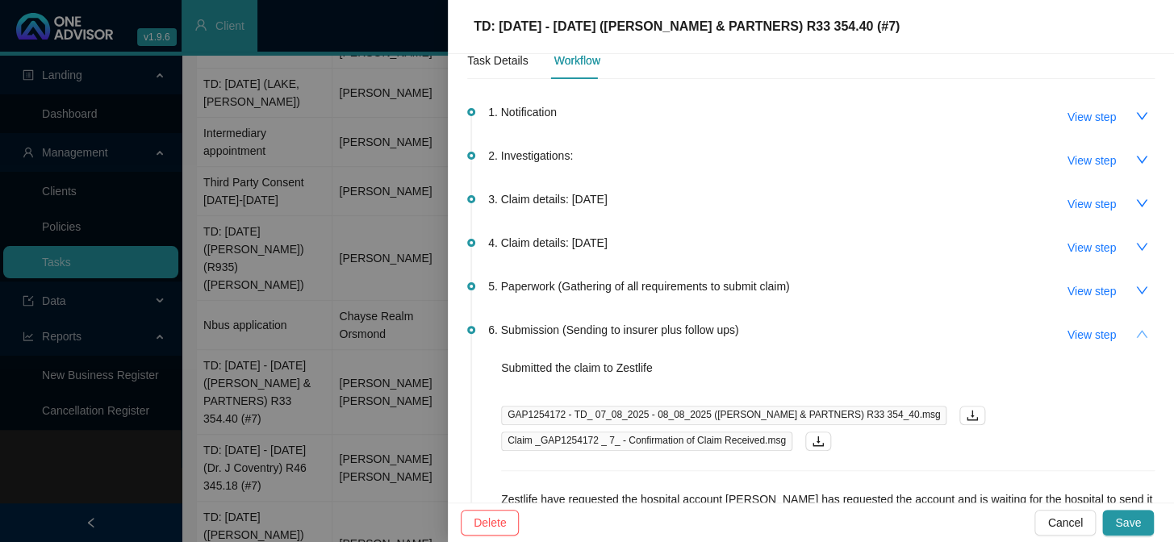
scroll to position [0, 0]
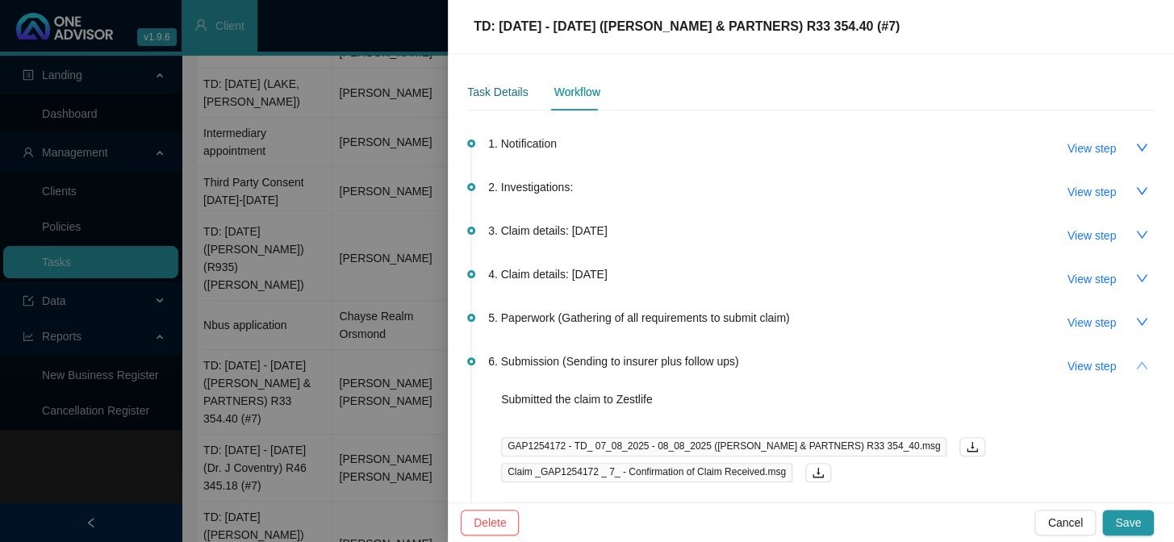
click at [504, 88] on div "Task Details" at bounding box center [497, 92] width 61 height 18
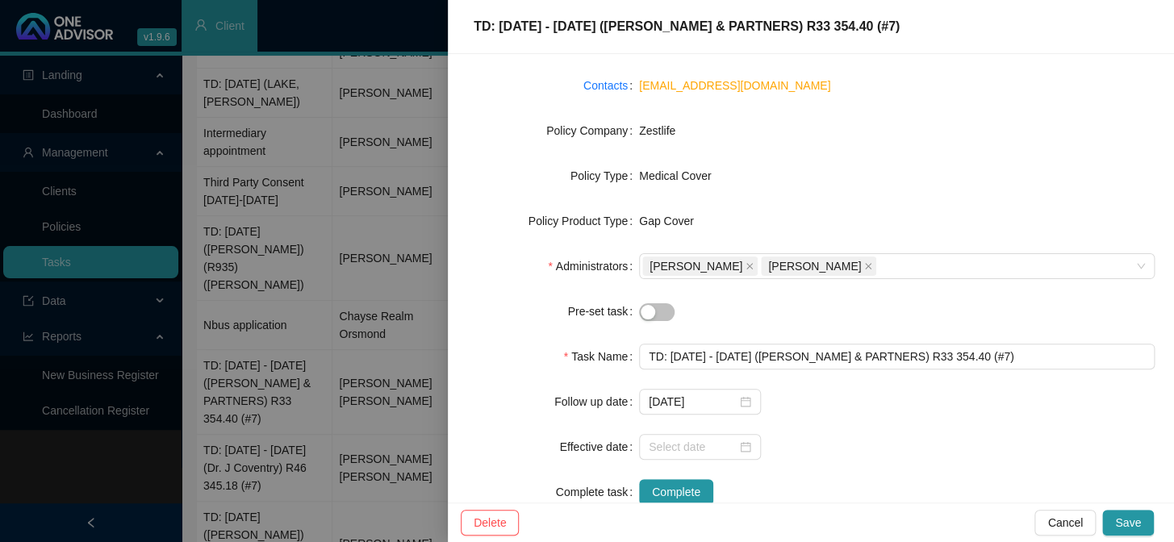
scroll to position [226, 0]
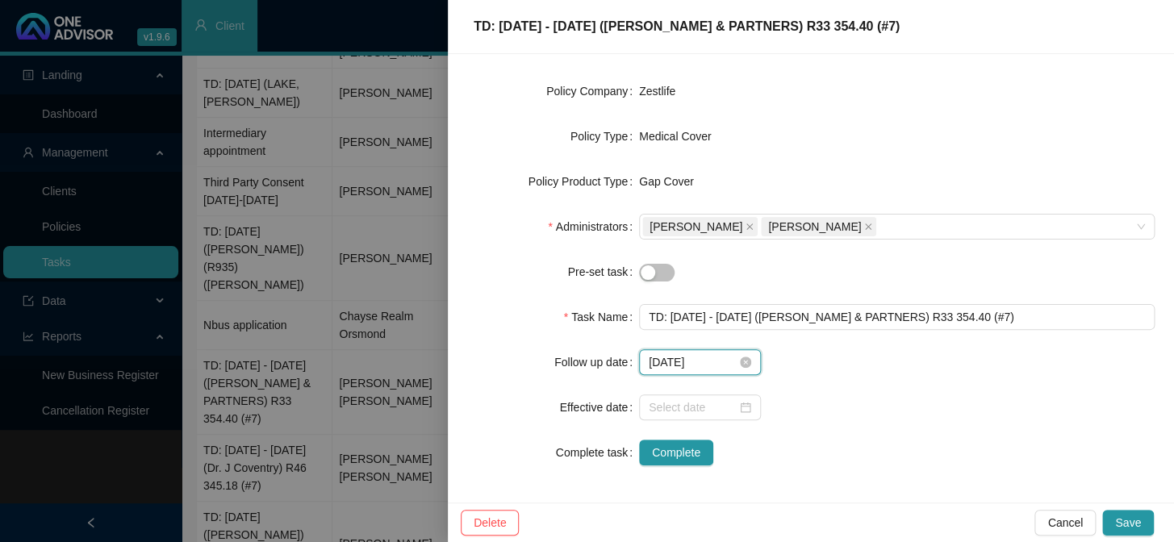
click at [723, 360] on input "[DATE]" at bounding box center [693, 362] width 88 height 18
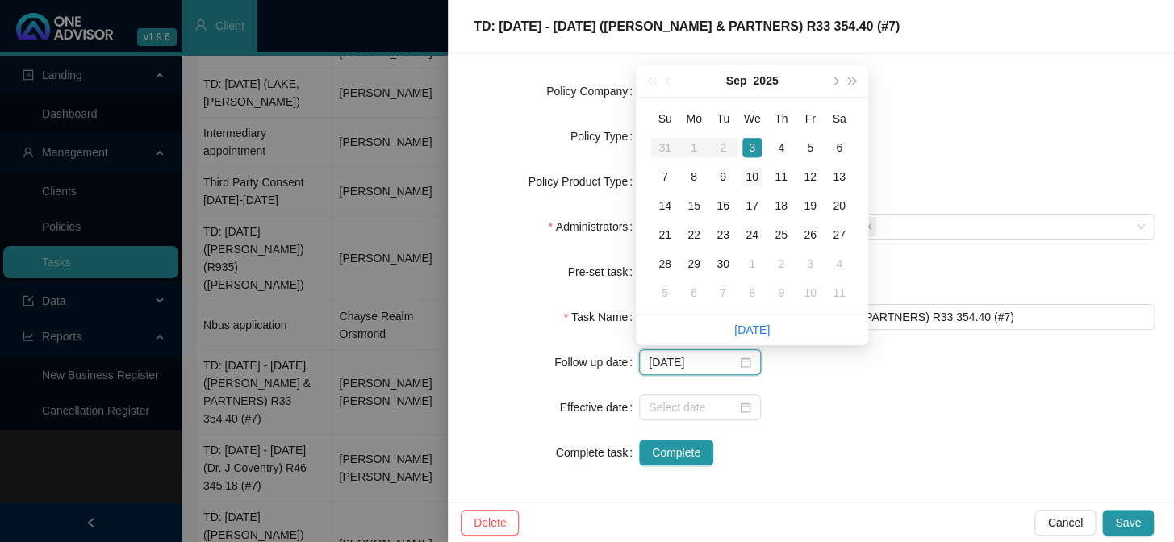
type input "[DATE]"
click at [759, 179] on div "10" at bounding box center [751, 176] width 19 height 19
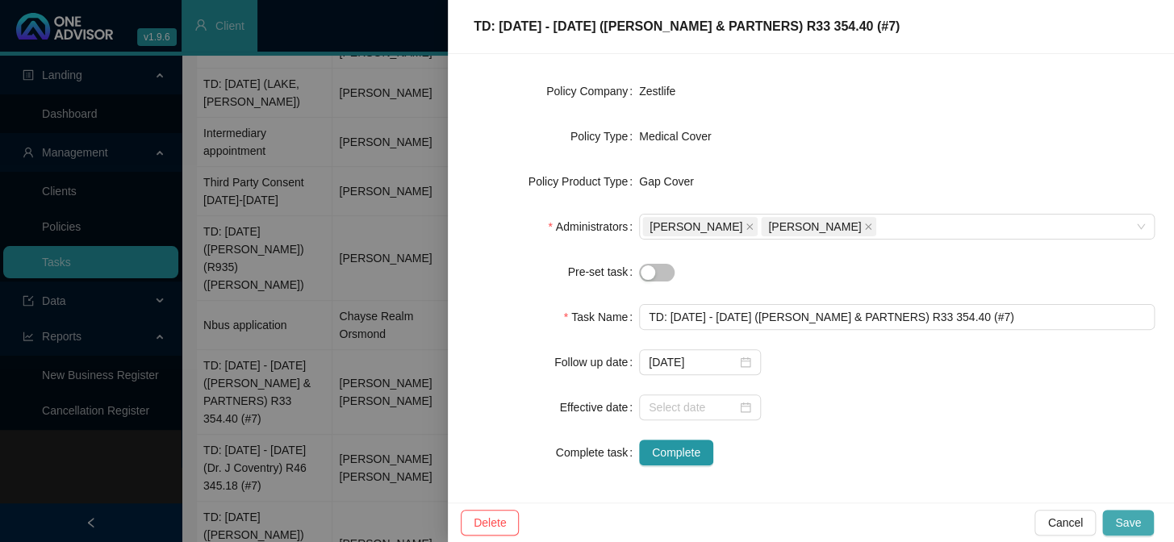
click at [1128, 523] on span "Save" at bounding box center [1128, 523] width 26 height 18
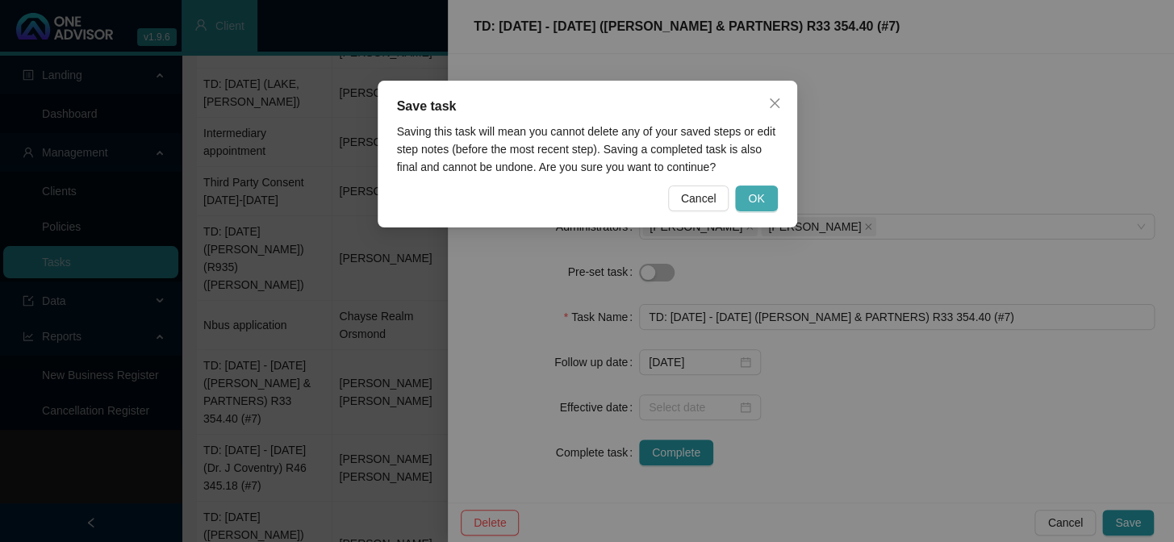
click at [755, 199] on span "OK" at bounding box center [756, 199] width 16 height 18
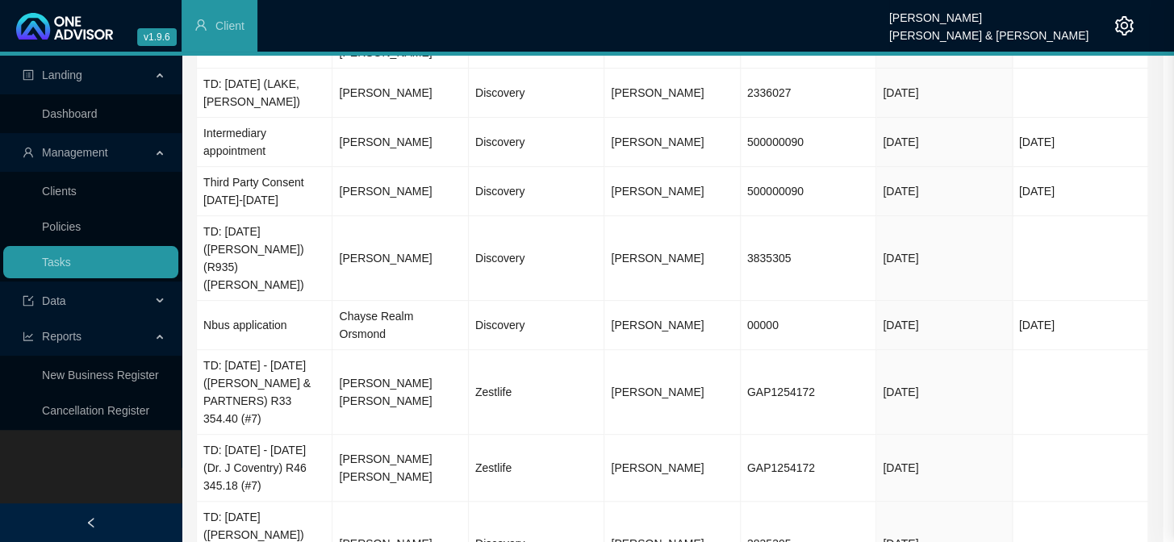
scroll to position [130, 0]
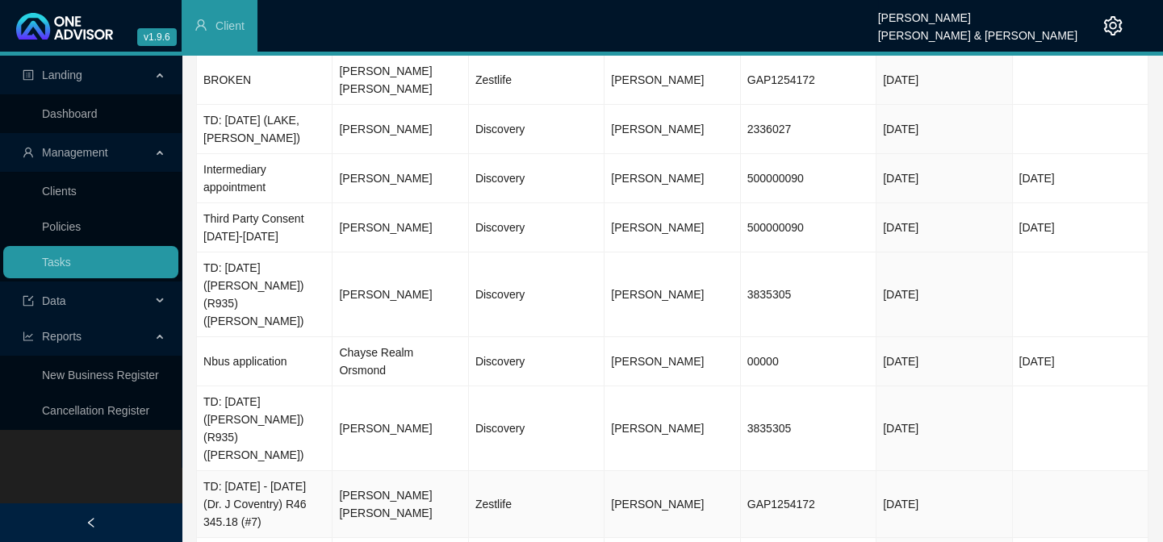
click at [265, 471] on td "TD: [DATE] - [DATE] (Dr. J Coventry) R46 345.18 (#7)" at bounding box center [265, 504] width 136 height 67
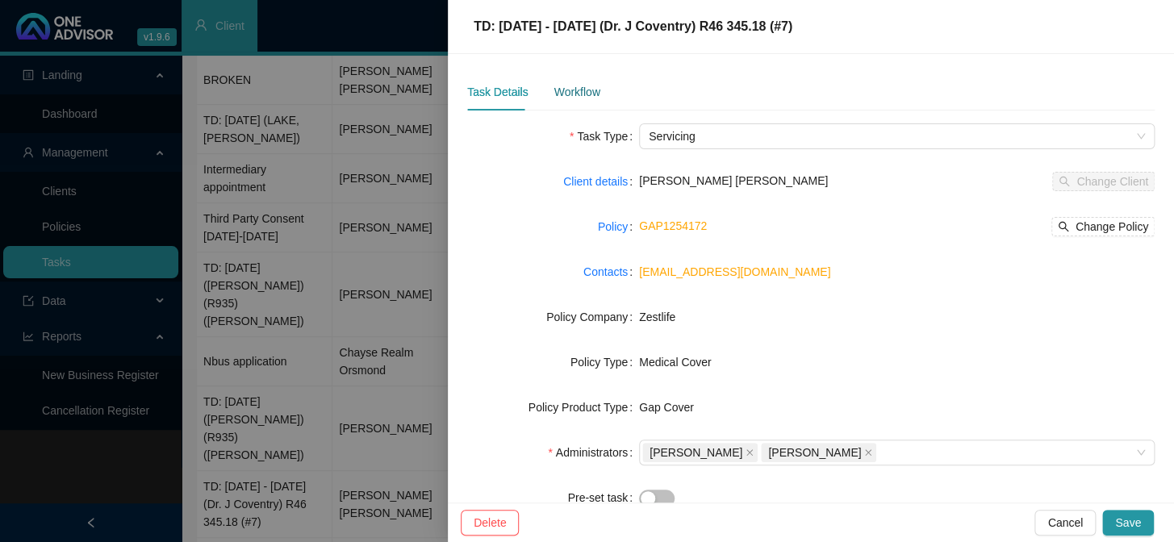
click at [592, 94] on div "Workflow" at bounding box center [577, 92] width 46 height 18
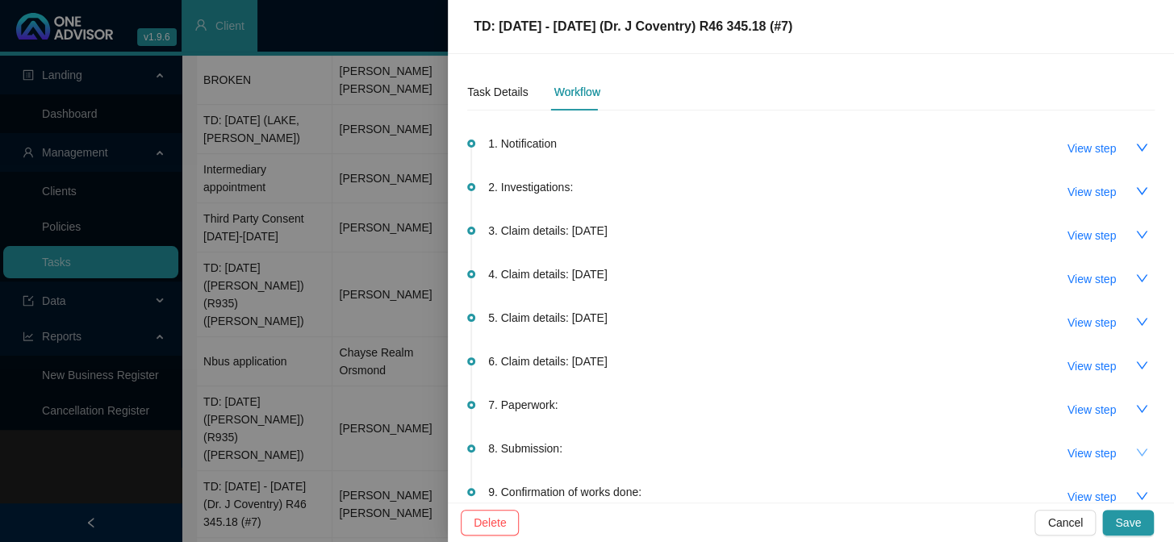
click at [1136, 449] on icon "down" at bounding box center [1142, 452] width 13 height 13
click at [1098, 445] on span "View step" at bounding box center [1092, 454] width 48 height 18
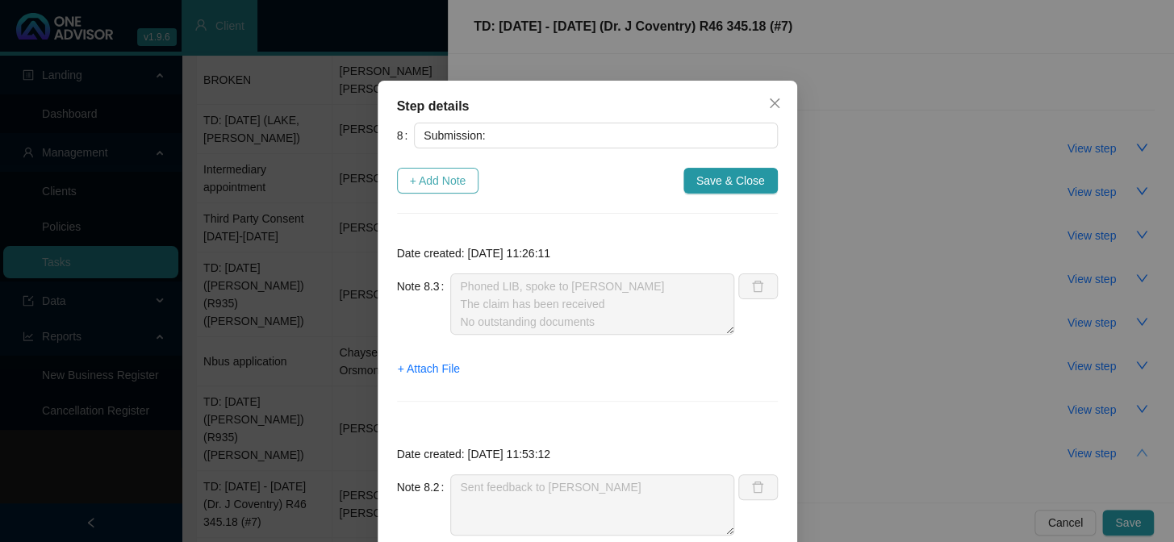
click at [429, 182] on span "+ Add Note" at bounding box center [438, 181] width 56 height 18
type textarea "Phoned LIB, spoke to [PERSON_NAME] The claim has been received No outstanding d…"
type textarea "Sent feedback to [PERSON_NAME]"
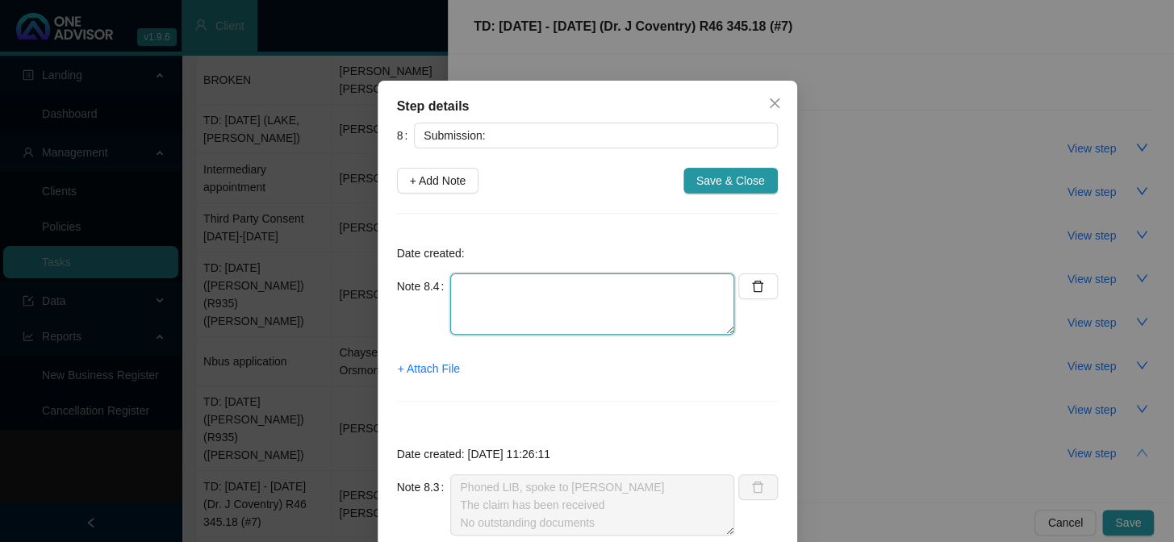
click at [498, 291] on textarea at bounding box center [592, 304] width 284 height 61
paste textarea "Phone in, spoke to [PERSON_NAME] is currently under discount investigation - Dr"
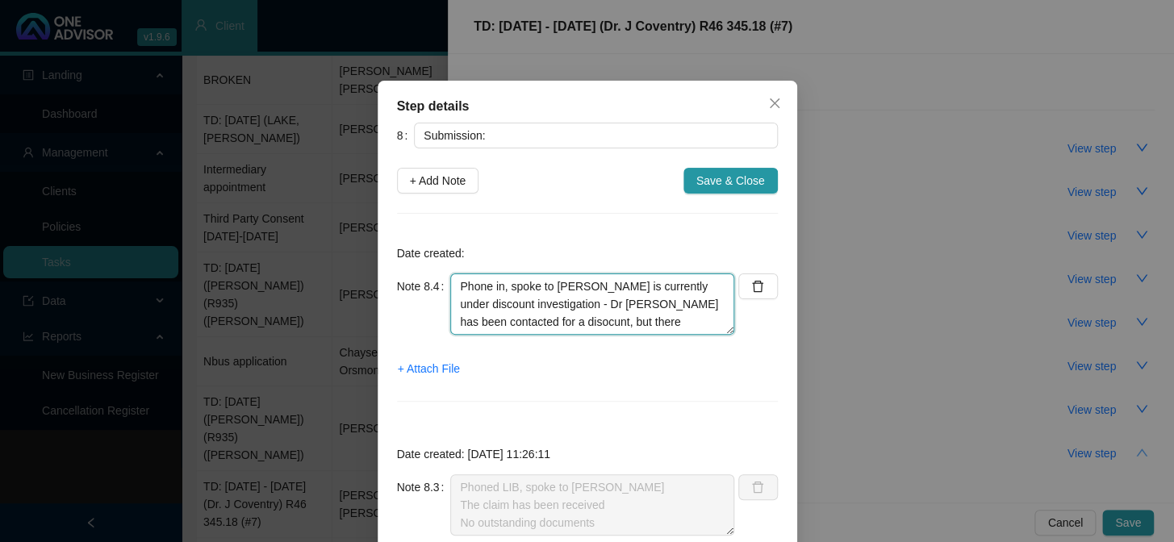
scroll to position [13, 0]
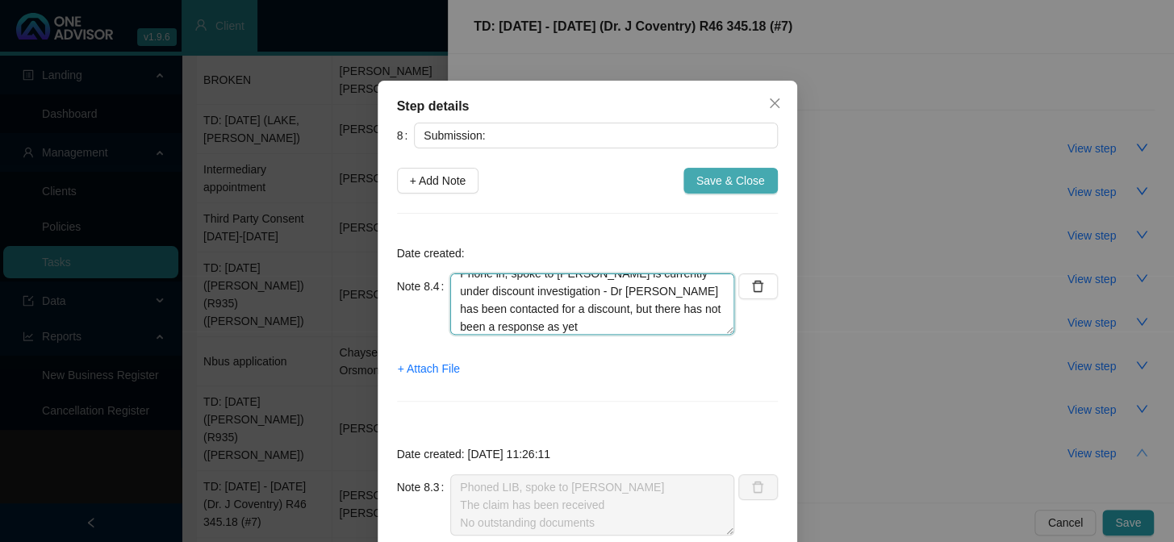
type textarea "Phone in, spoke to [PERSON_NAME] is currently under discount investigation - Dr…"
click at [717, 178] on span "Save & Close" at bounding box center [730, 181] width 69 height 18
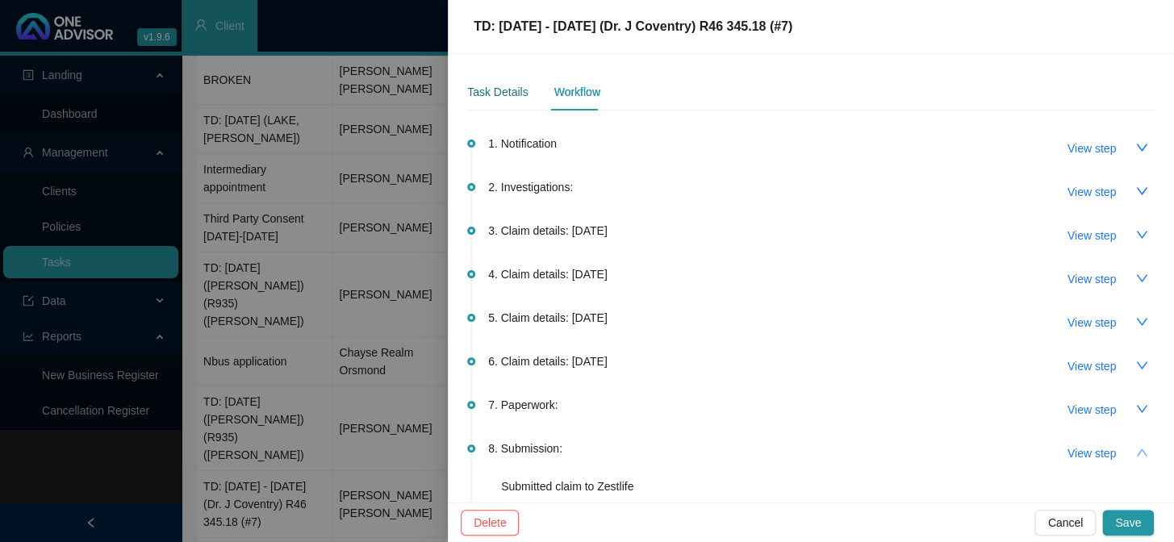
click at [505, 93] on div "Task Details" at bounding box center [497, 92] width 61 height 18
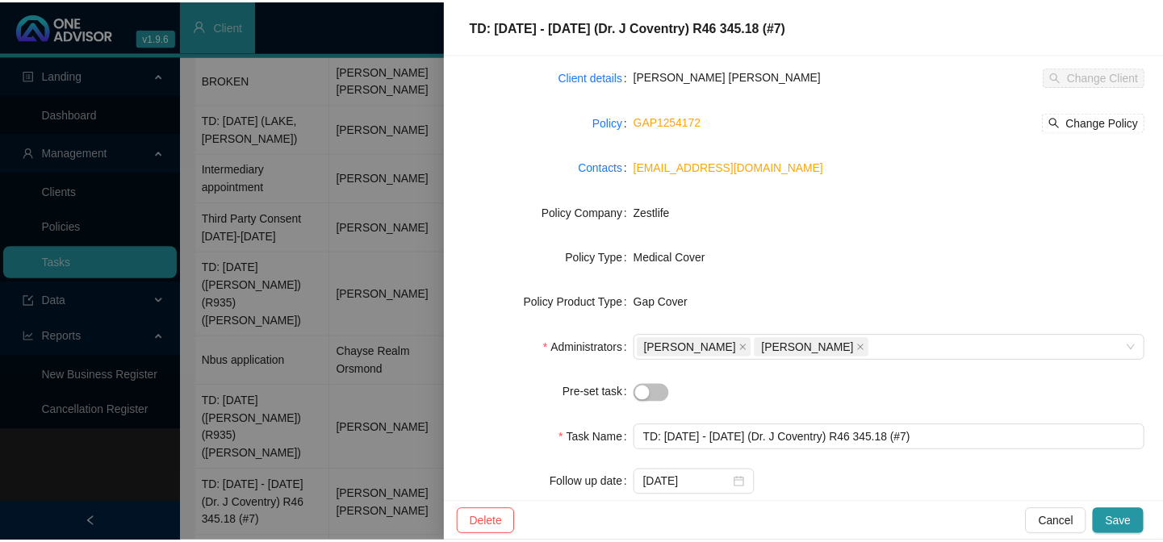
scroll to position [226, 0]
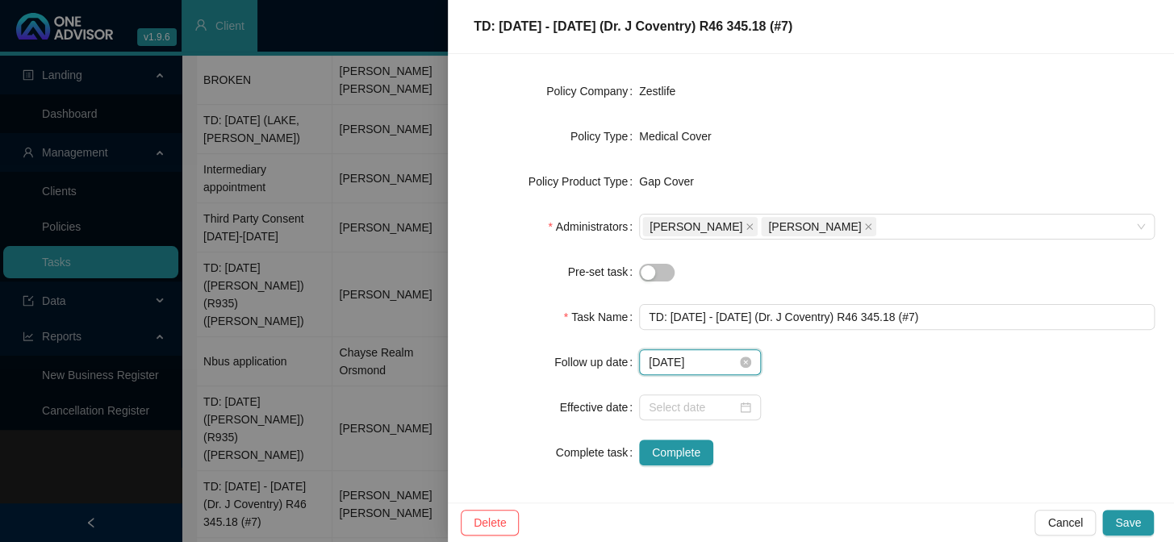
click at [712, 361] on input "[DATE]" at bounding box center [693, 362] width 88 height 18
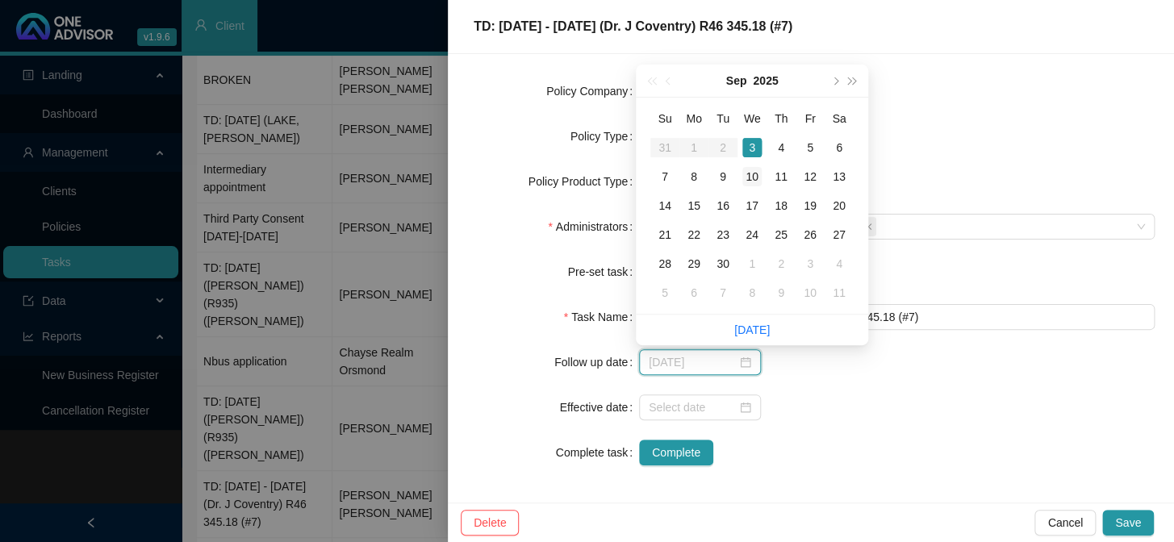
type input "[DATE]"
click at [757, 177] on div "10" at bounding box center [751, 176] width 19 height 19
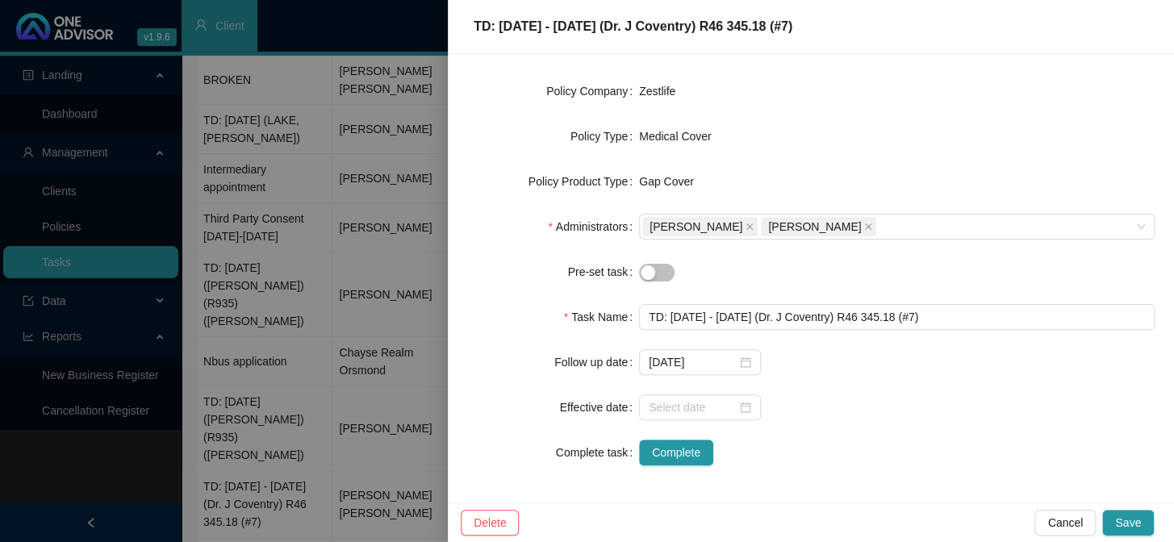
click at [1122, 508] on div "Delete Cancel Save" at bounding box center [811, 523] width 726 height 40
click at [1127, 518] on span "Save" at bounding box center [1128, 523] width 26 height 18
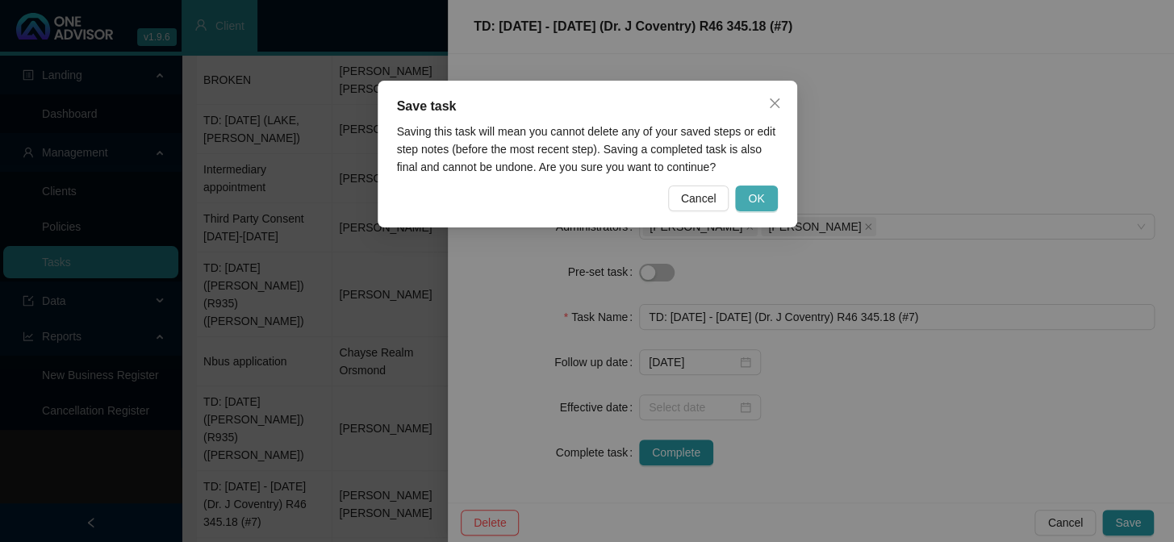
click at [763, 207] on span "OK" at bounding box center [756, 199] width 16 height 18
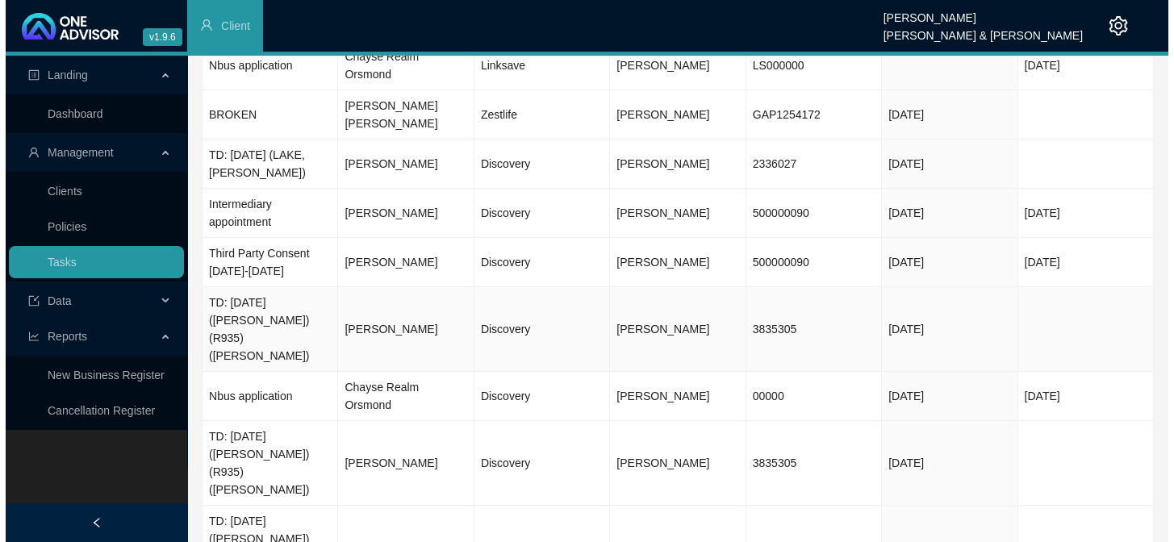
scroll to position [0, 0]
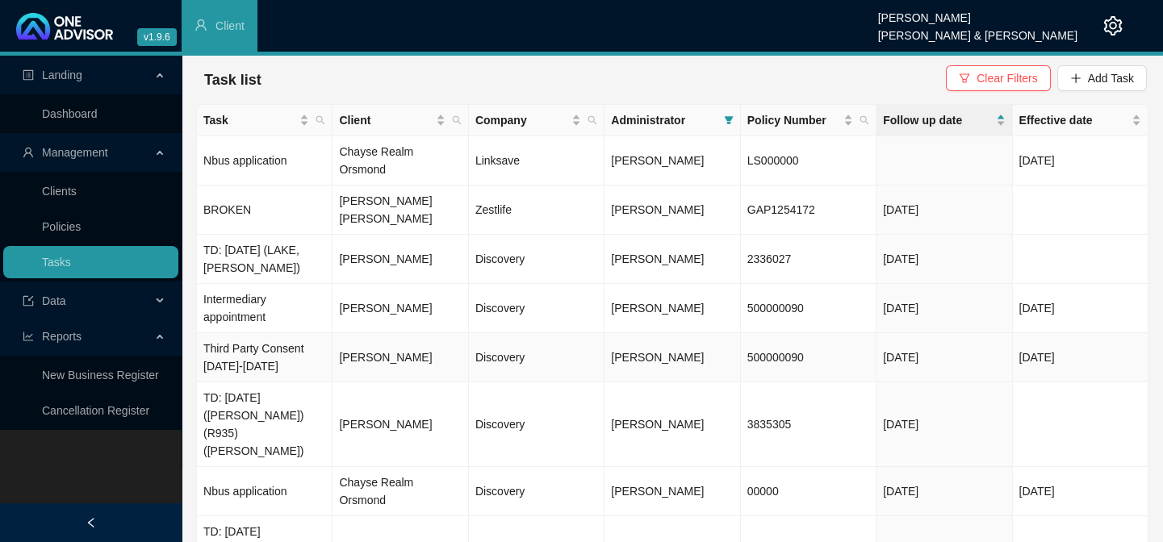
click at [354, 333] on td "[PERSON_NAME]" at bounding box center [401, 357] width 136 height 49
click at [264, 333] on td "Third Party Consent [DATE]-[DATE]" at bounding box center [265, 357] width 136 height 49
click at [288, 333] on td "Third Party Consent [DATE]-[DATE]" at bounding box center [265, 357] width 136 height 49
click at [395, 319] on body "v1.9.6 [PERSON_NAME] [PERSON_NAME] & [PERSON_NAME] Client Landing Dashboard Man…" at bounding box center [581, 271] width 1163 height 542
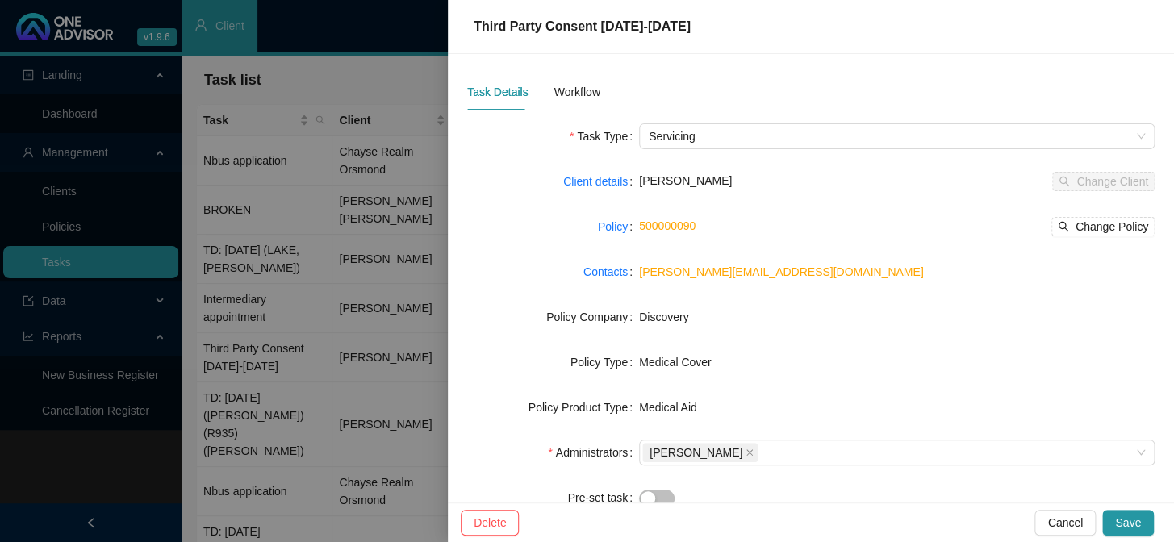
click at [319, 279] on div at bounding box center [587, 271] width 1174 height 542
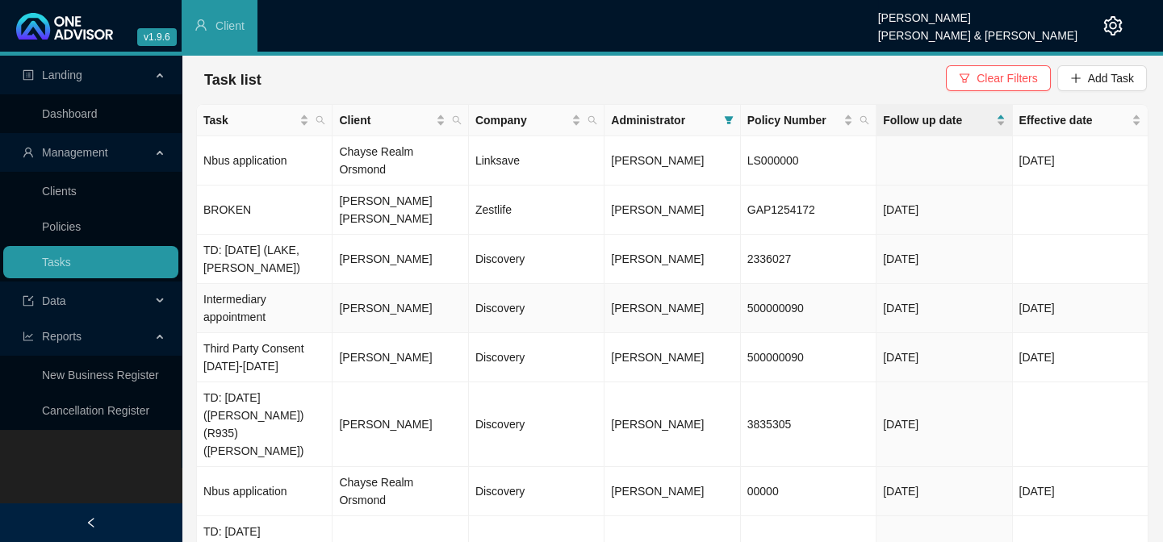
click at [351, 284] on td "[PERSON_NAME]" at bounding box center [401, 308] width 136 height 49
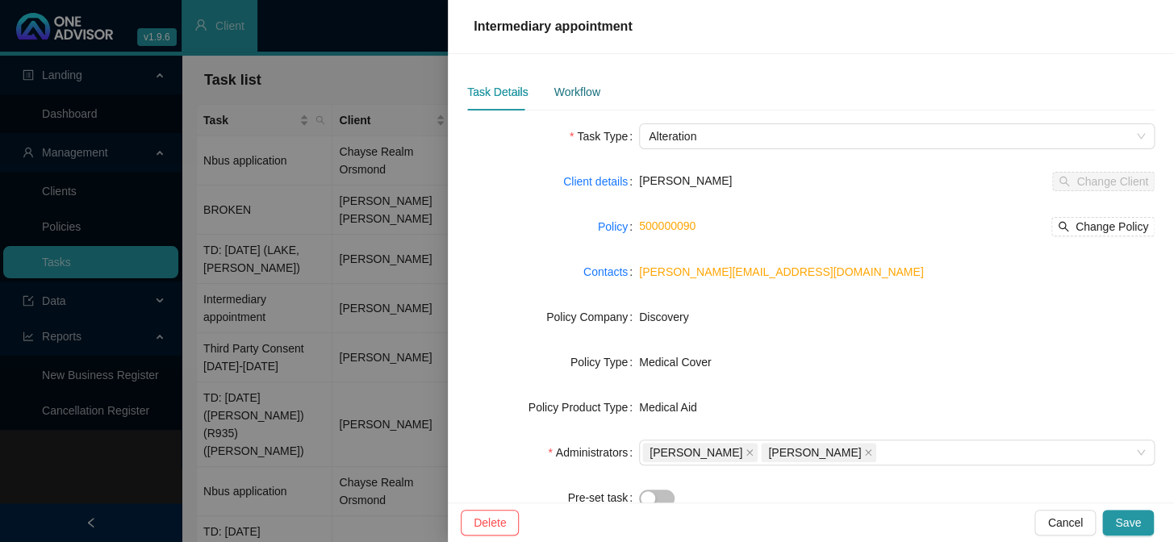
click at [589, 94] on div "Workflow" at bounding box center [577, 92] width 46 height 18
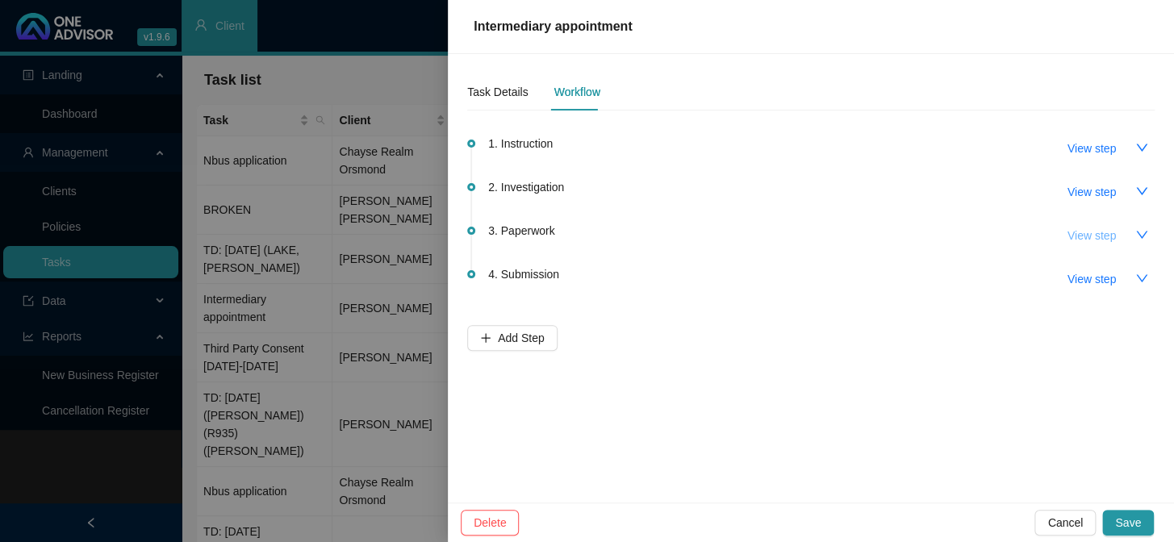
click at [1107, 229] on span "View step" at bounding box center [1092, 236] width 48 height 18
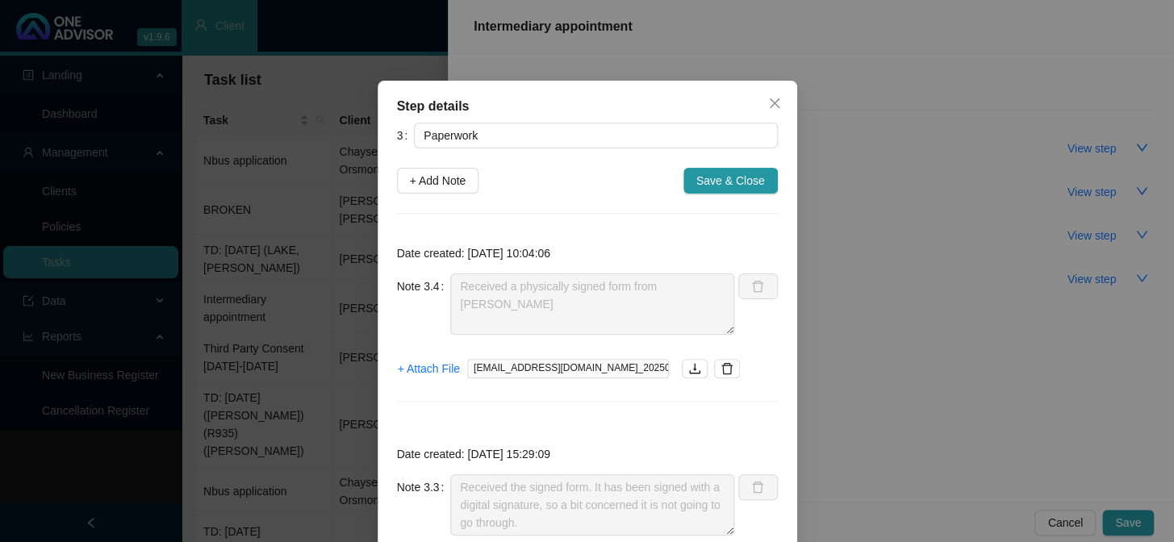
click at [768, 105] on icon "close" at bounding box center [774, 103] width 13 height 13
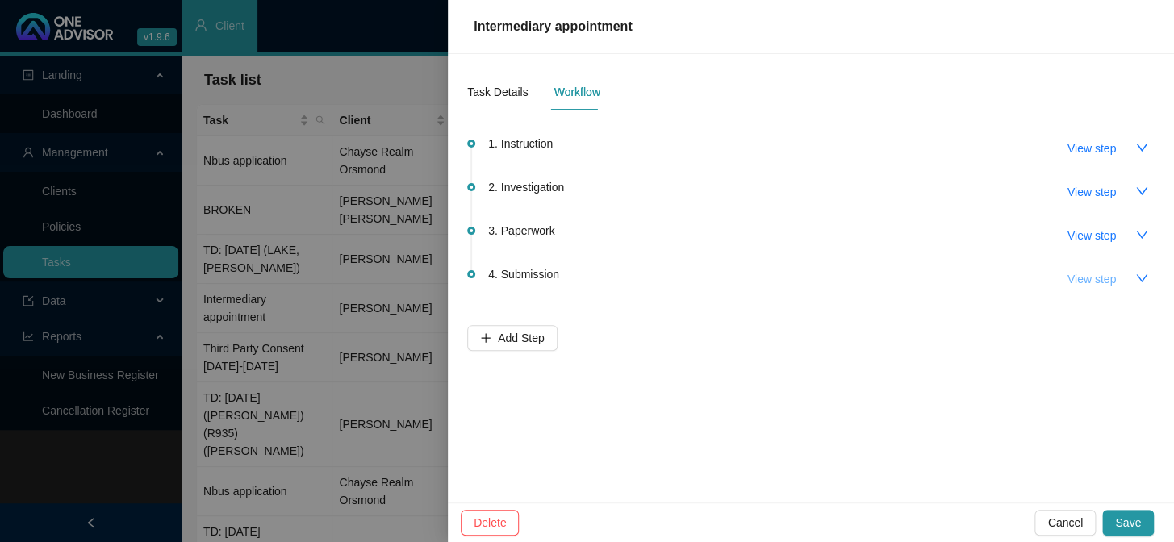
click at [1091, 278] on span "View step" at bounding box center [1092, 279] width 48 height 18
type input "Submission"
type textarea "Received confirmation from Discovery that he is part of an employer group and w…"
type textarea "Submitted the broker app REF: 3613112272"
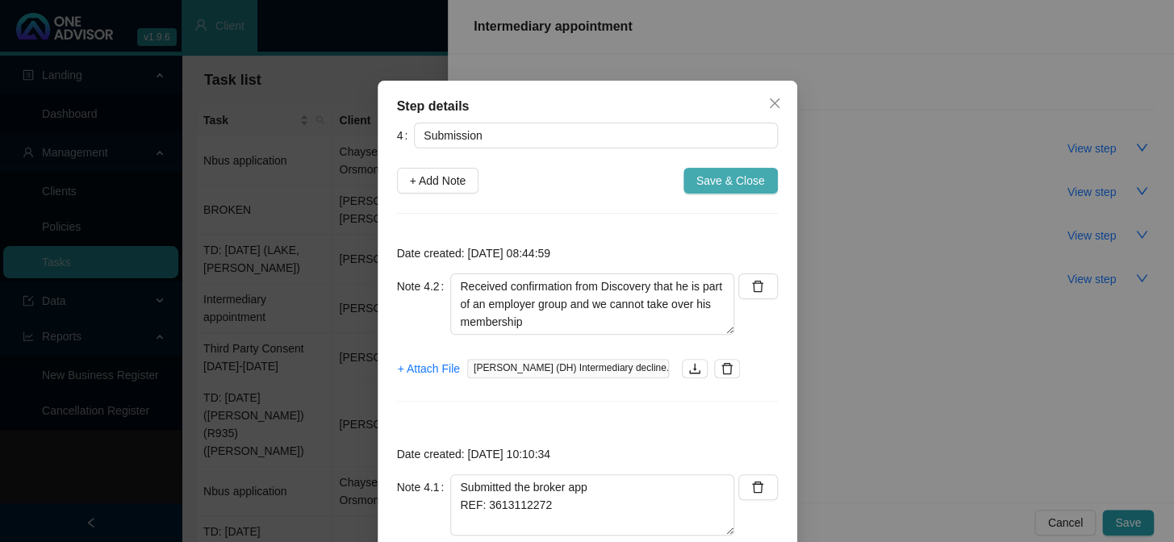
click at [750, 182] on span "Save & Close" at bounding box center [730, 181] width 69 height 18
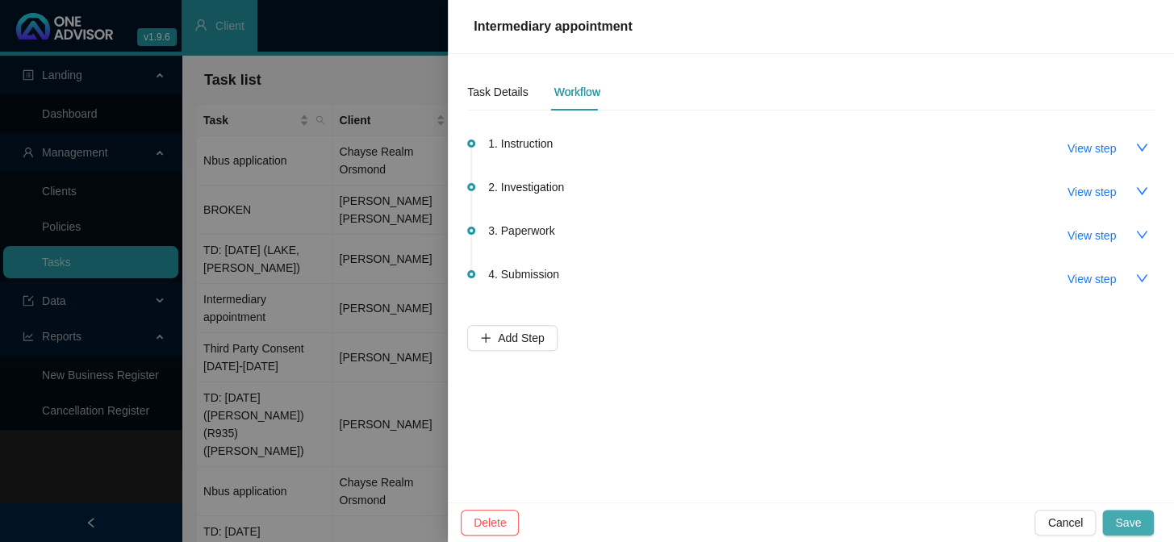
click at [1136, 525] on span "Save" at bounding box center [1128, 523] width 26 height 18
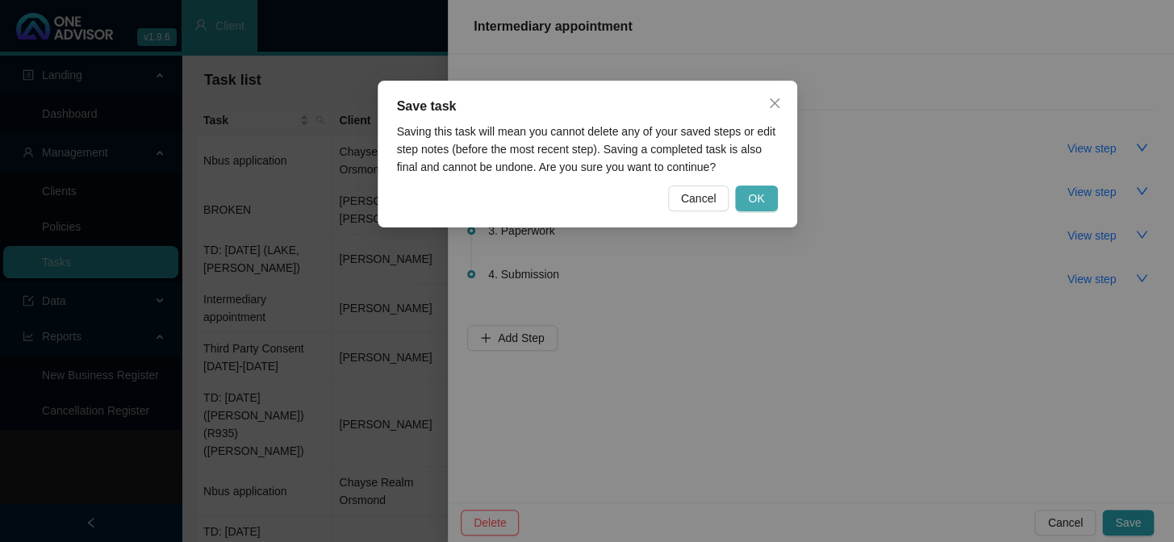
click at [744, 194] on button "OK" at bounding box center [756, 199] width 42 height 26
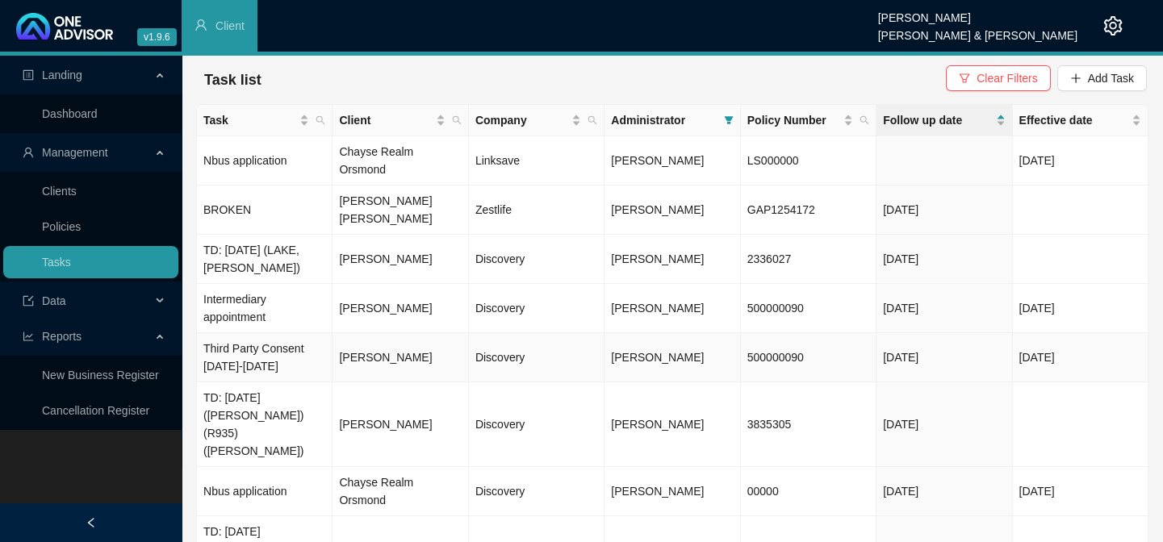
click at [369, 333] on td "[PERSON_NAME]" at bounding box center [401, 357] width 136 height 49
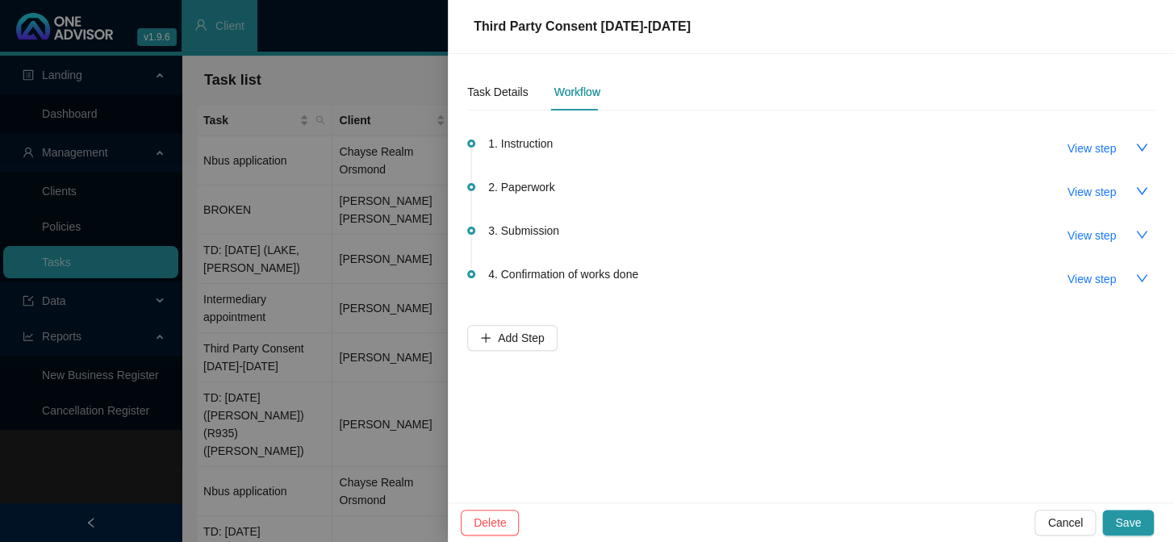
click at [1164, 242] on div "Task Details Workflow 1. Instruction View step 2. Paperwork View step 3. Submis…" at bounding box center [811, 278] width 726 height 449
click at [1144, 233] on icon "down" at bounding box center [1141, 234] width 11 height 7
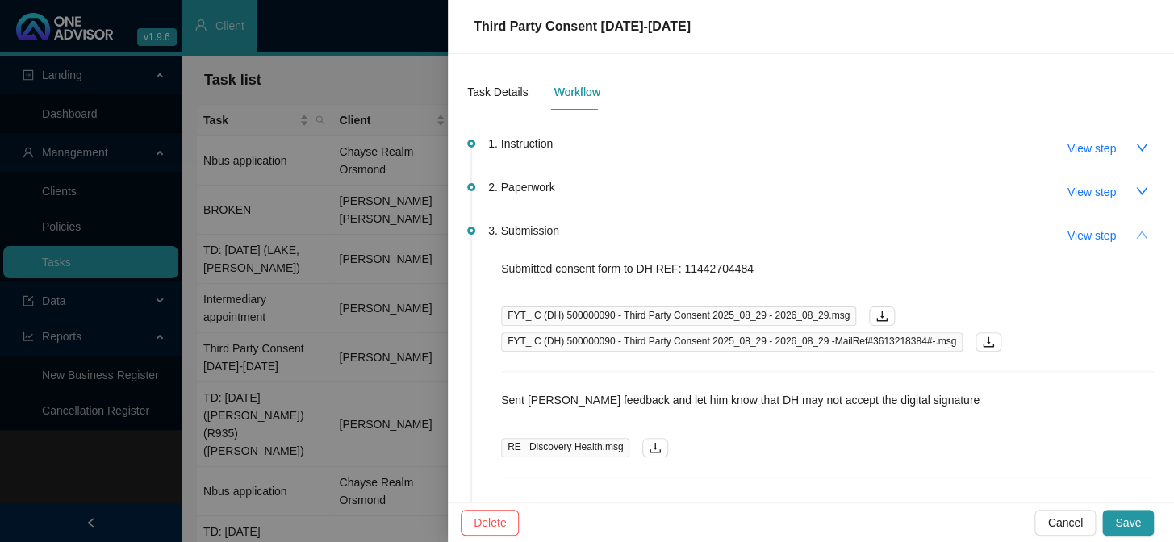
click at [1136, 233] on icon "up" at bounding box center [1141, 234] width 11 height 7
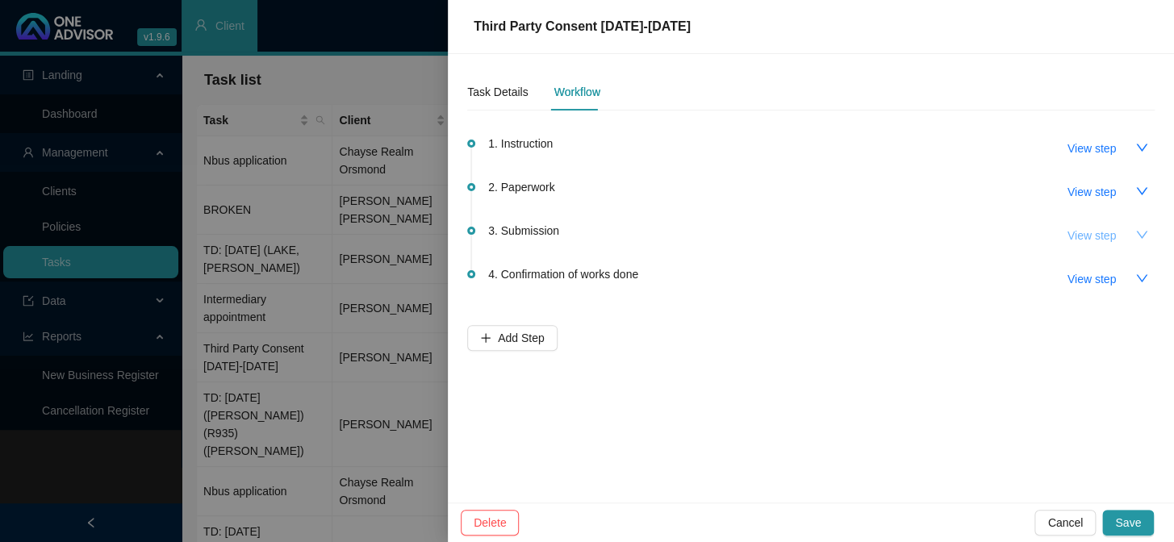
click at [1085, 234] on span "View step" at bounding box center [1092, 236] width 48 height 18
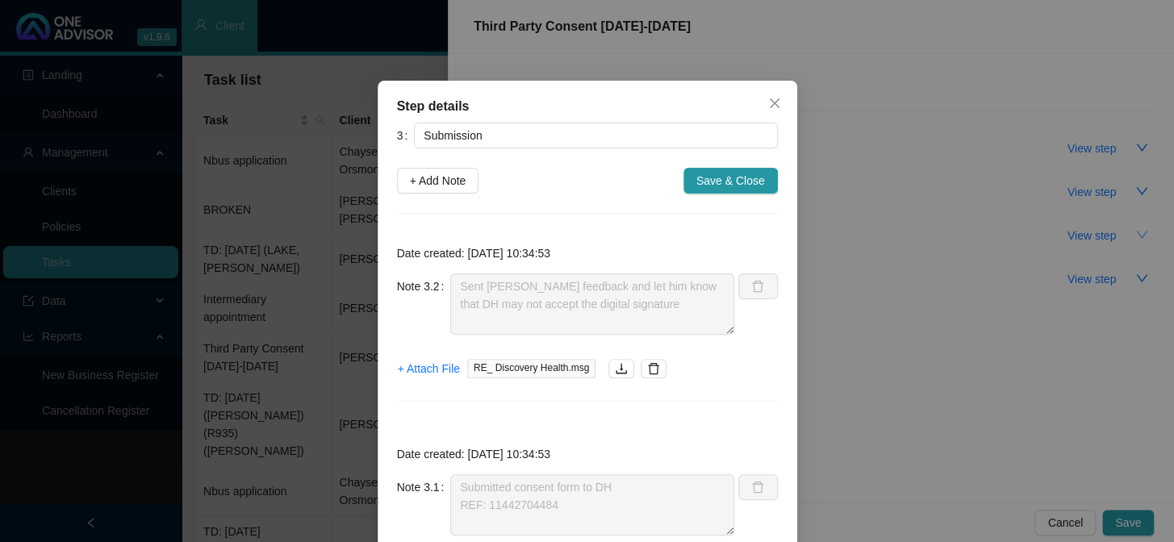
scroll to position [146, 0]
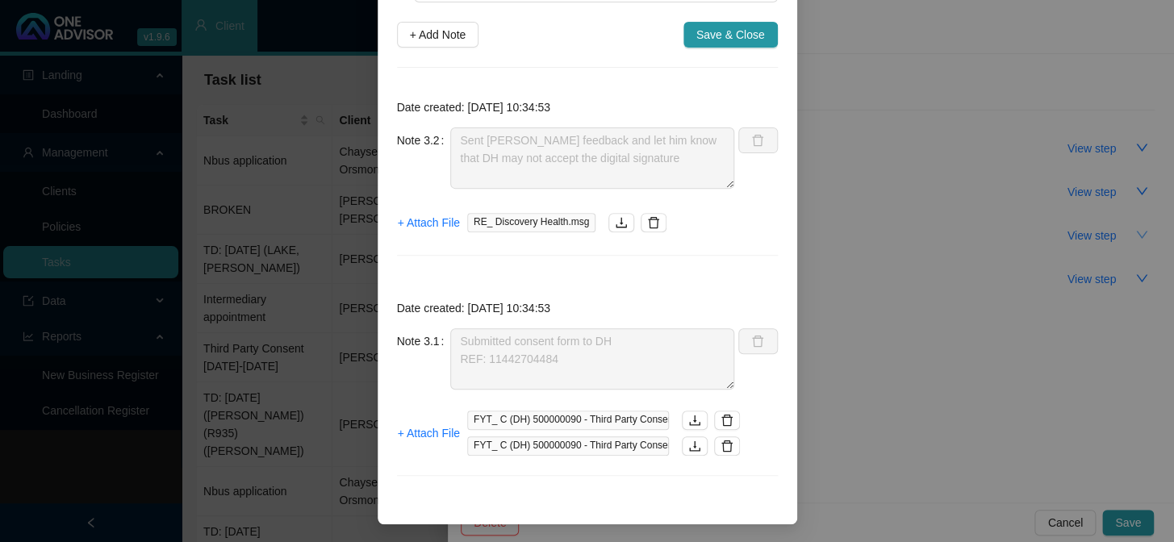
click at [879, 225] on div "Step details 3 Submission + Add Note Save & Close Date created: [DATE] 10:34:53…" at bounding box center [587, 271] width 1174 height 542
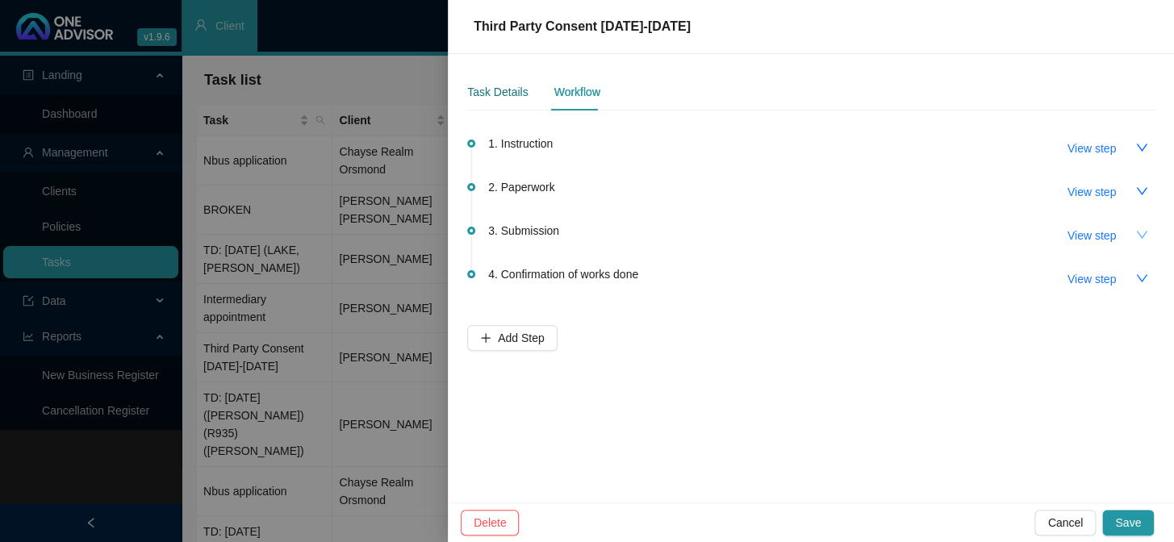
click at [468, 91] on div "Task Details" at bounding box center [497, 92] width 61 height 18
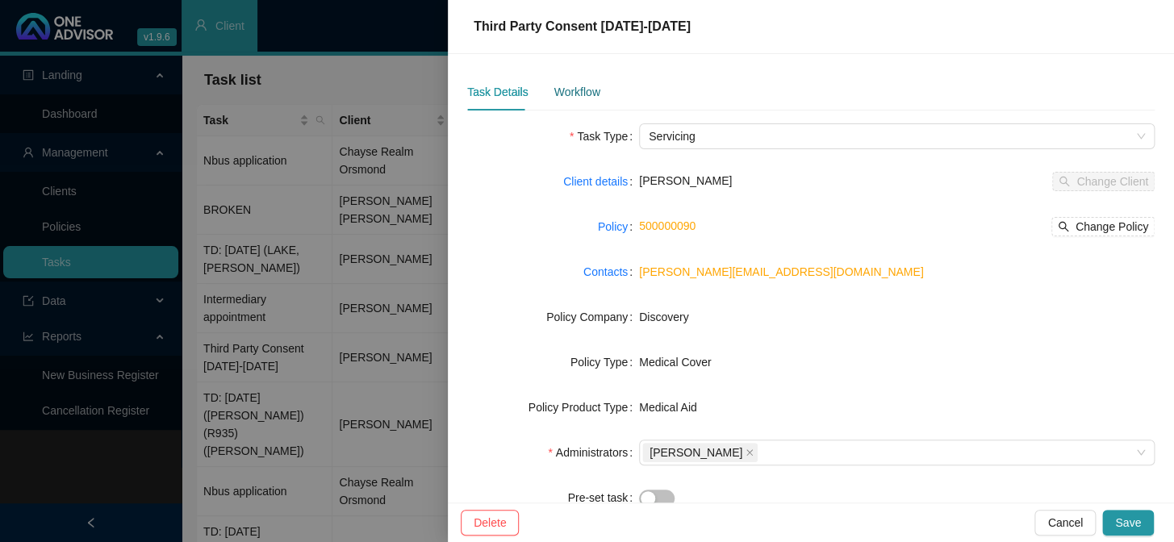
click at [567, 89] on div "Workflow" at bounding box center [577, 92] width 46 height 18
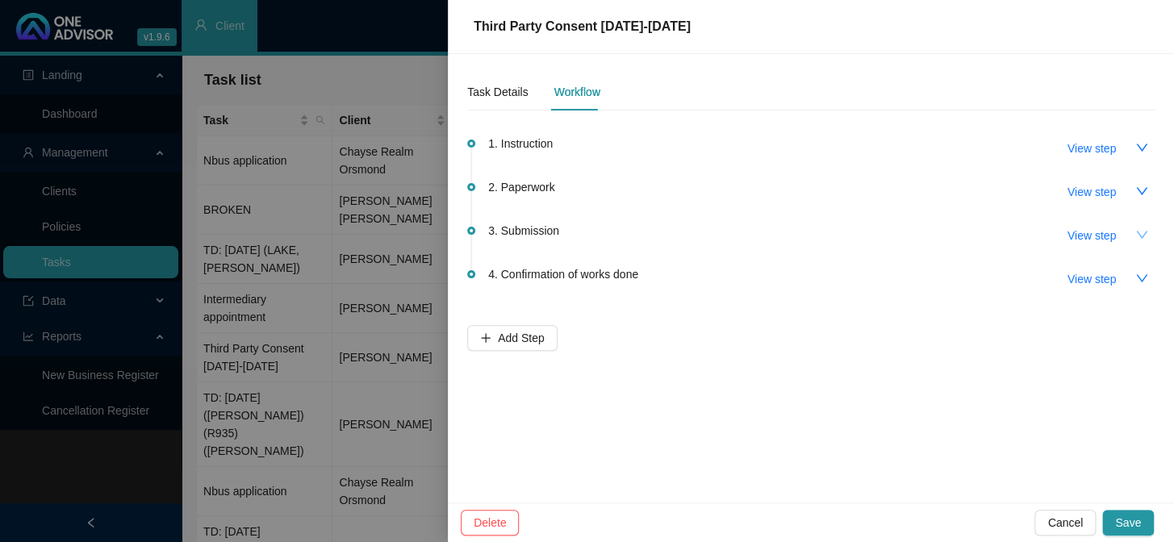
click at [1136, 234] on icon "down" at bounding box center [1142, 234] width 13 height 13
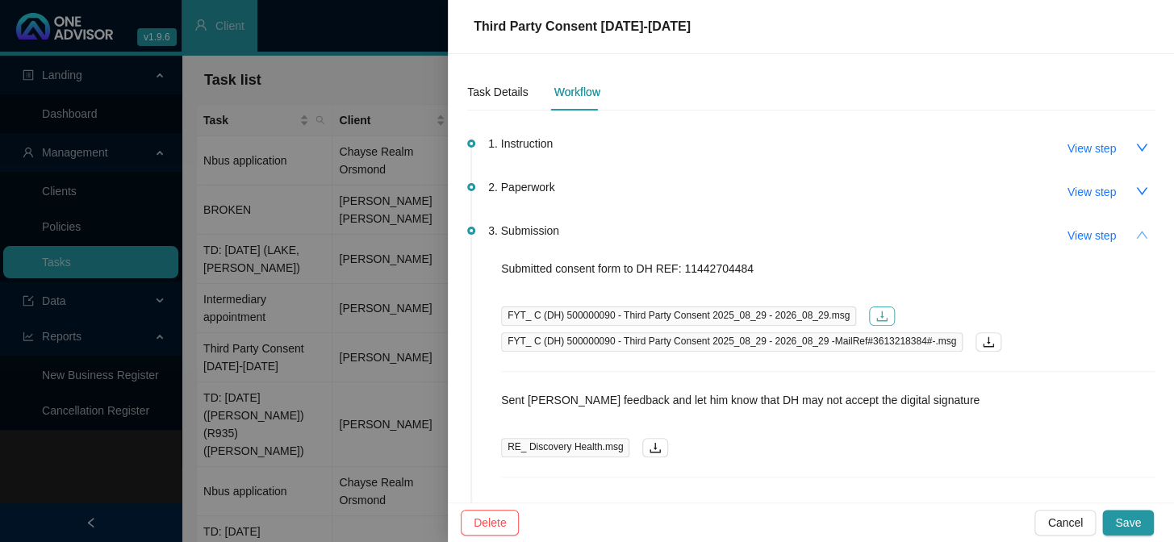
click at [876, 315] on icon "download" at bounding box center [881, 317] width 10 height 10
click at [1068, 230] on span "View step" at bounding box center [1092, 236] width 48 height 18
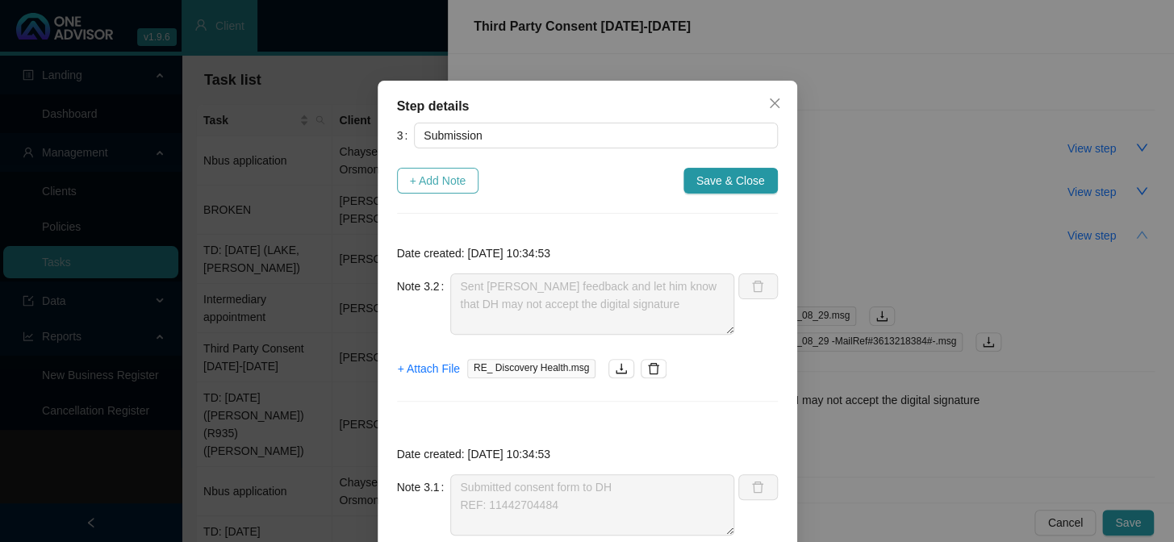
click at [441, 178] on span "+ Add Note" at bounding box center [438, 181] width 56 height 18
type textarea "Sent [PERSON_NAME] feedback and let him know that DH may not accept the digital…"
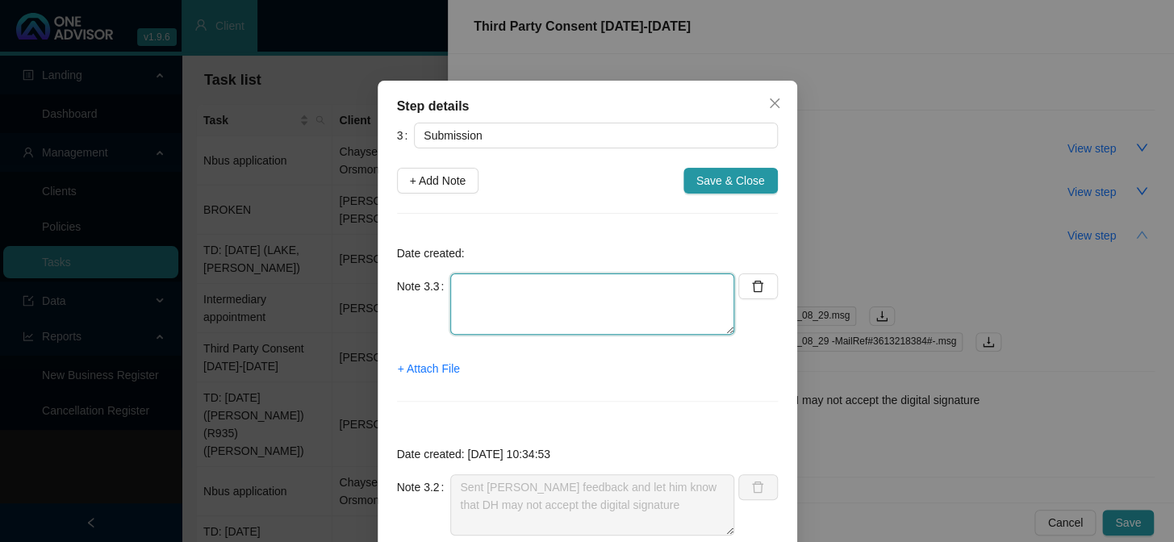
click at [484, 288] on textarea at bounding box center [592, 304] width 284 height 61
type textarea "p"
type textarea "Phoned DH, spoke to REF:"
click at [569, 299] on textarea "Phoned DH, spoke to REF:" at bounding box center [592, 304] width 284 height 61
